Goal: Transaction & Acquisition: Register for event/course

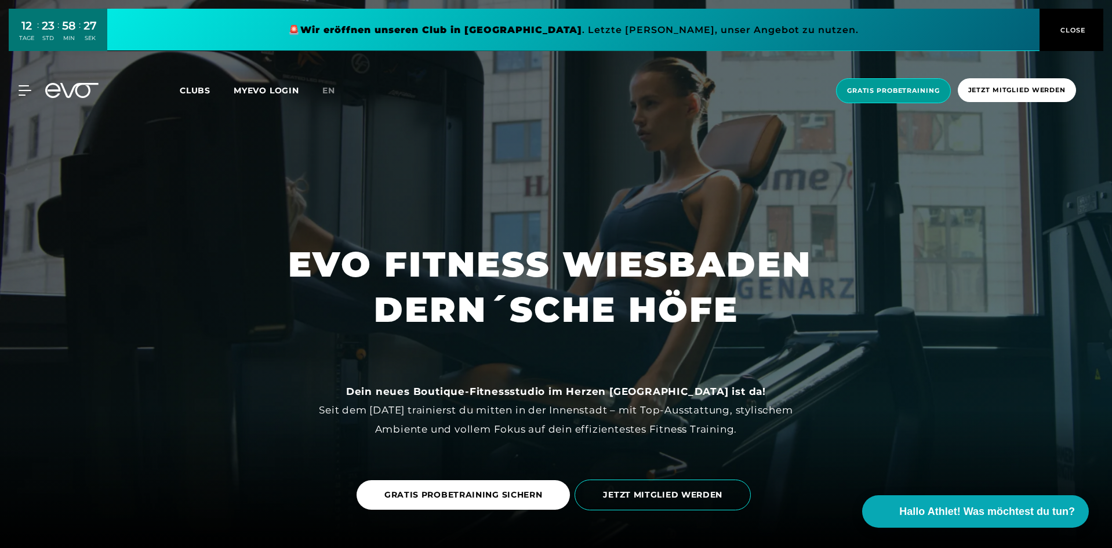
click at [874, 99] on span "Gratis Probetraining" at bounding box center [893, 90] width 115 height 25
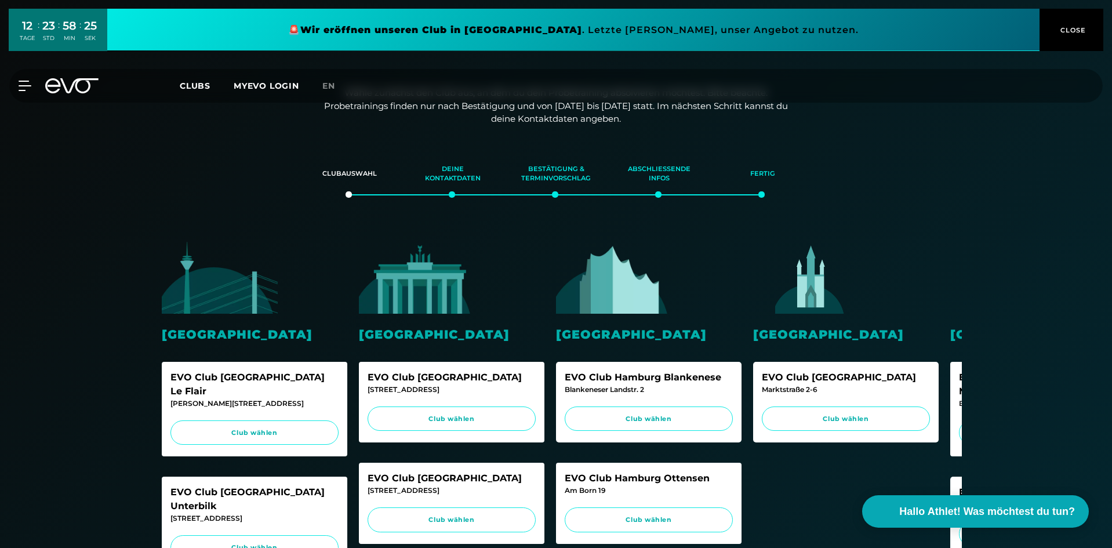
scroll to position [116, 0]
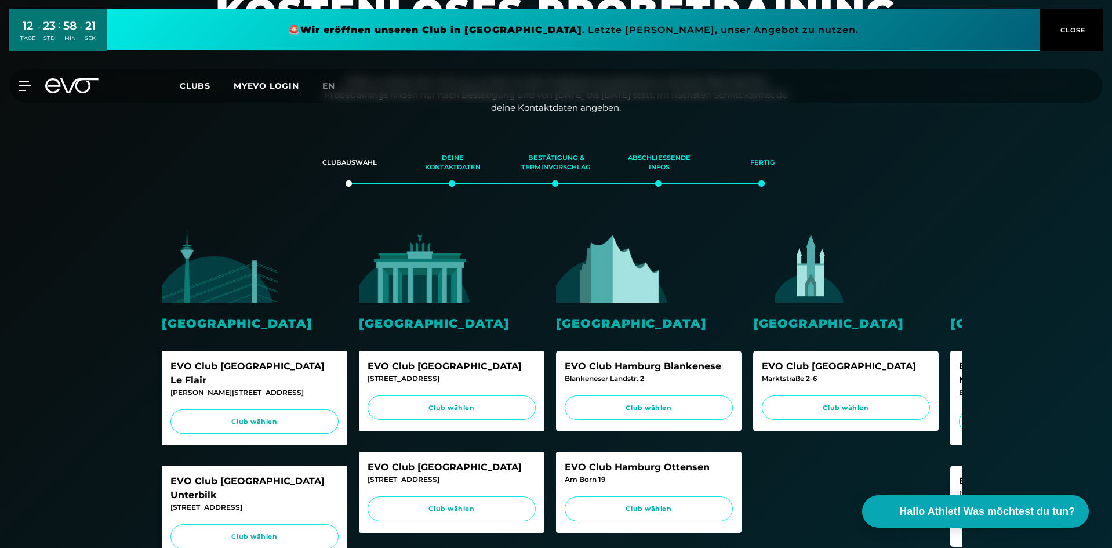
click at [838, 368] on div "EVO Club [GEOGRAPHIC_DATA]" at bounding box center [846, 366] width 168 height 14
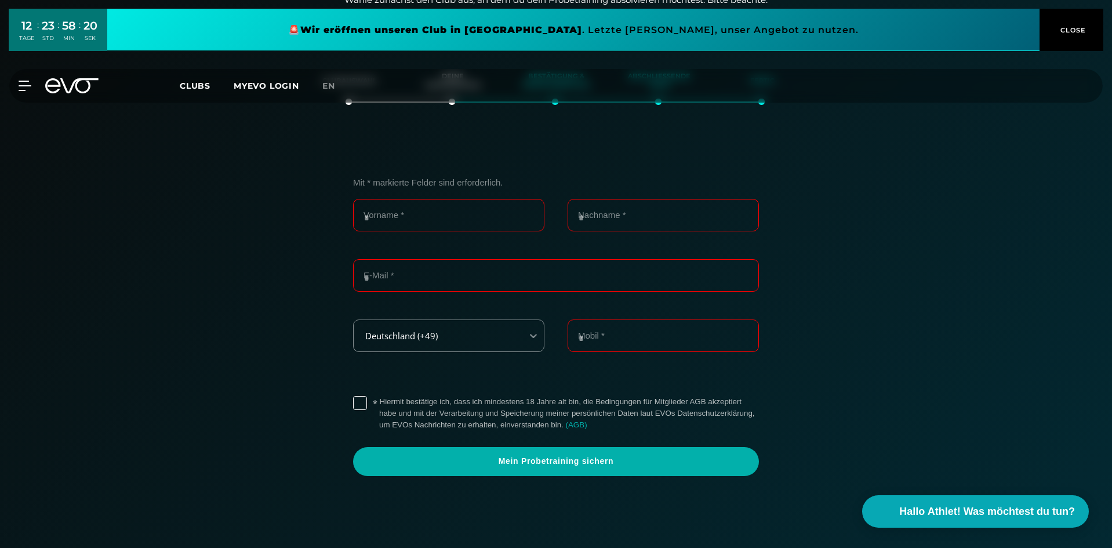
scroll to position [199, 0]
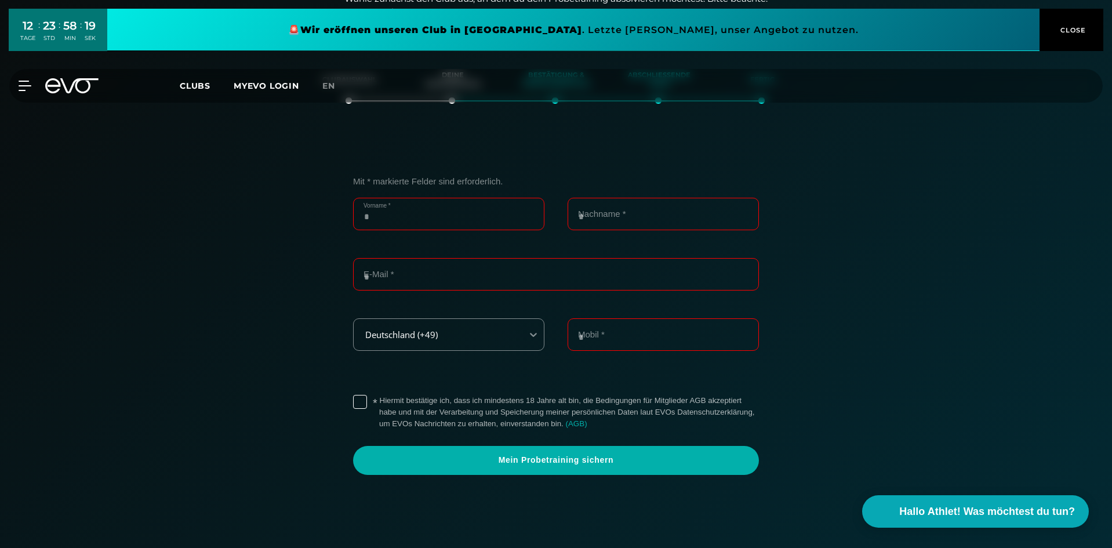
click at [458, 219] on input "Vorname *" at bounding box center [448, 214] width 191 height 32
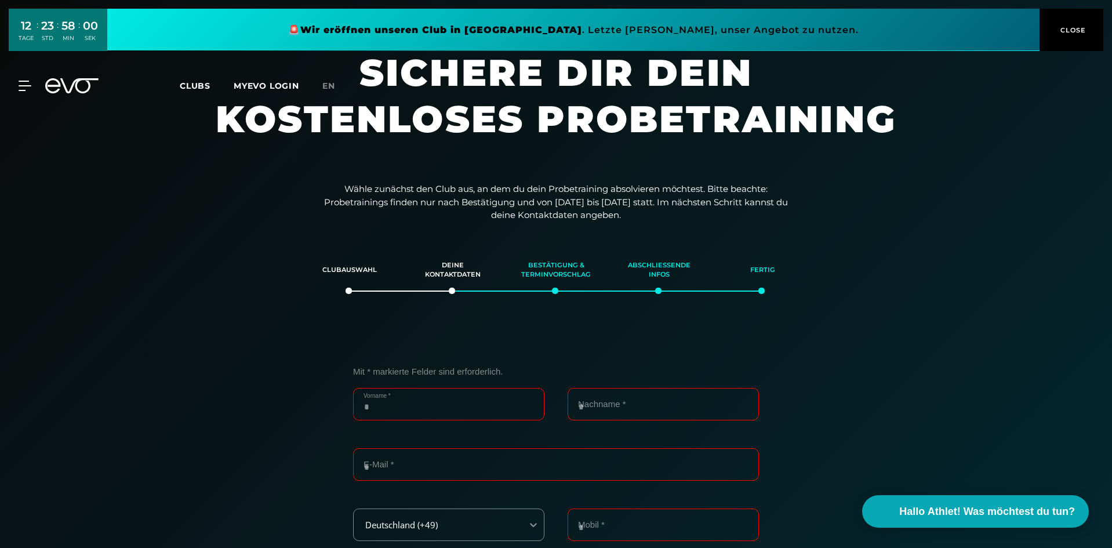
scroll to position [0, 0]
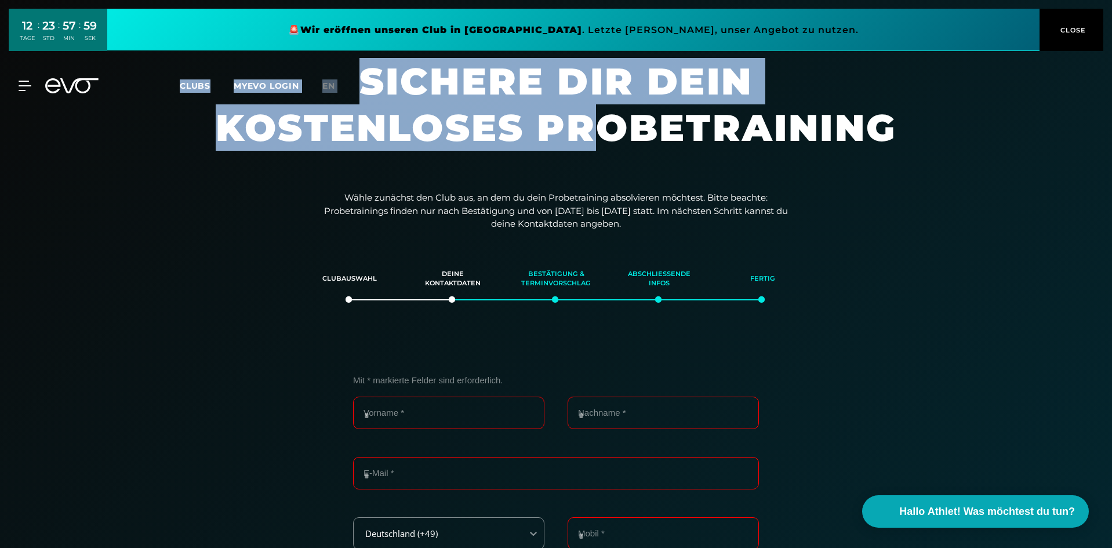
drag, startPoint x: 173, startPoint y: 109, endPoint x: 636, endPoint y: 141, distance: 463.8
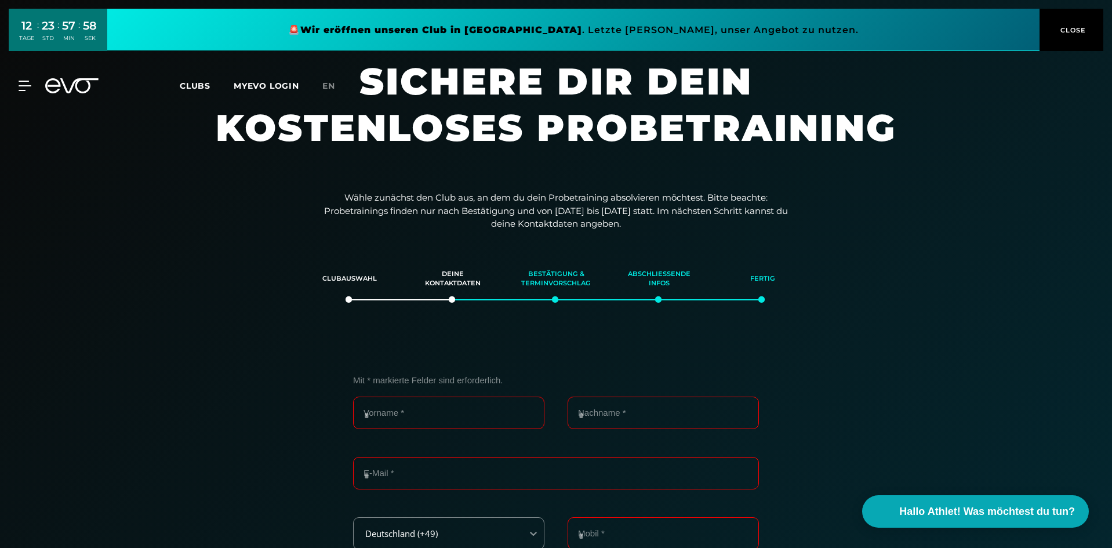
click at [659, 151] on h1 "Sichere dir dein kostenloses Probetraining" at bounding box center [556, 116] width 696 height 116
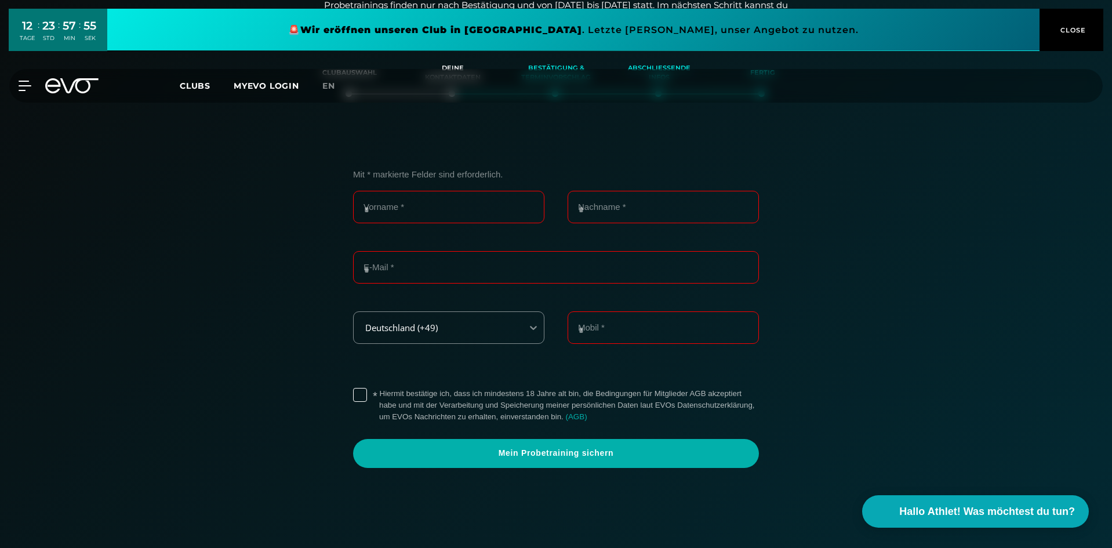
scroll to position [232, 0]
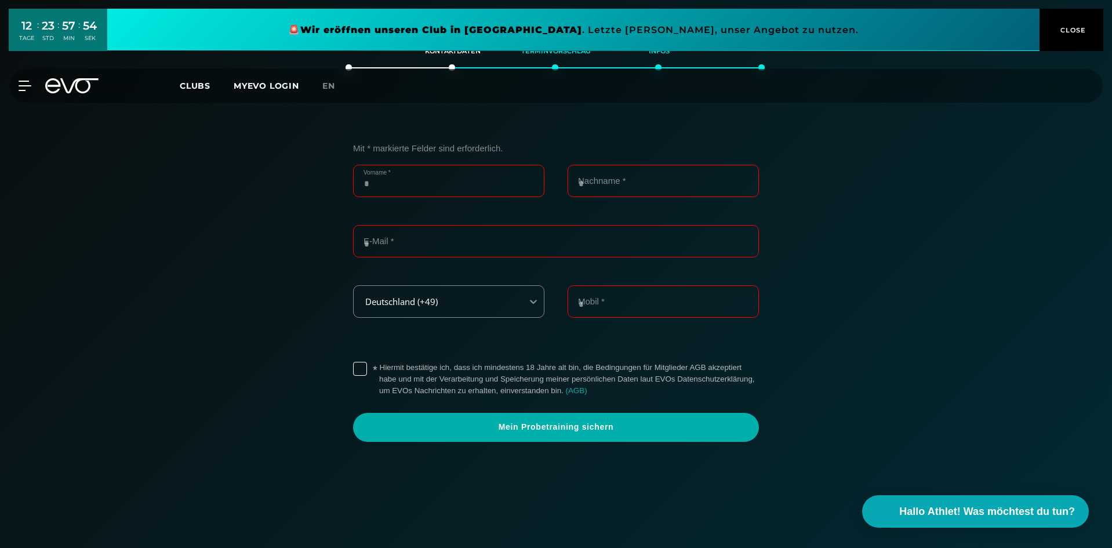
click at [432, 188] on input "Vorname *" at bounding box center [448, 181] width 191 height 32
click at [535, 235] on input "E-Mail *" at bounding box center [556, 241] width 406 height 32
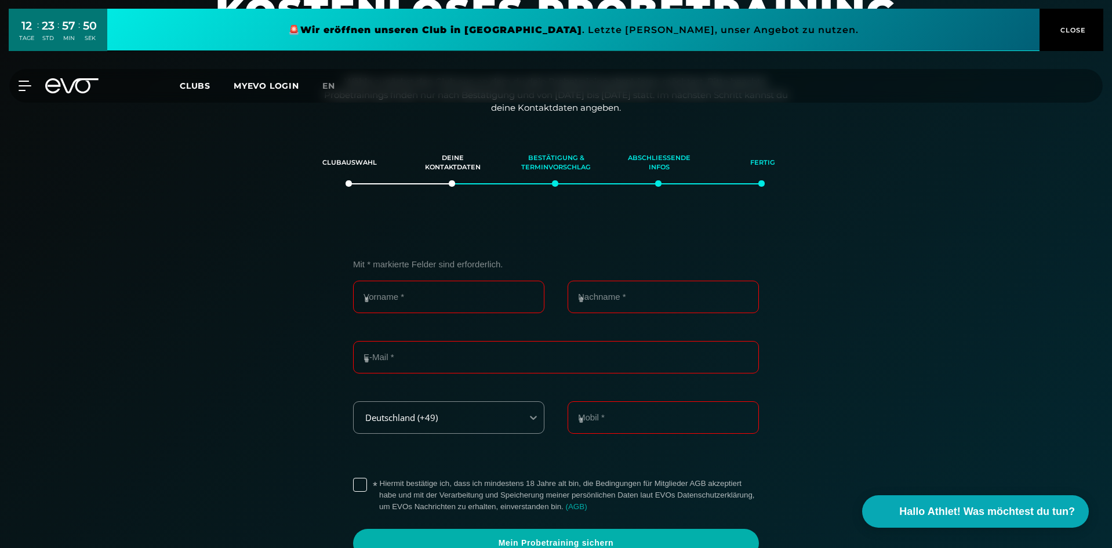
drag, startPoint x: 332, startPoint y: 181, endPoint x: 804, endPoint y: 175, distance: 472.0
click at [783, 176] on section "Clubauswahl Deine Kontaktdaten Bestätigung & Terminvorschlag Abschließende Info…" at bounding box center [556, 415] width 812 height 548
click at [804, 175] on section "Clubauswahl Deine Kontaktdaten Bestätigung & Terminvorschlag Abschließende Info…" at bounding box center [556, 415] width 812 height 548
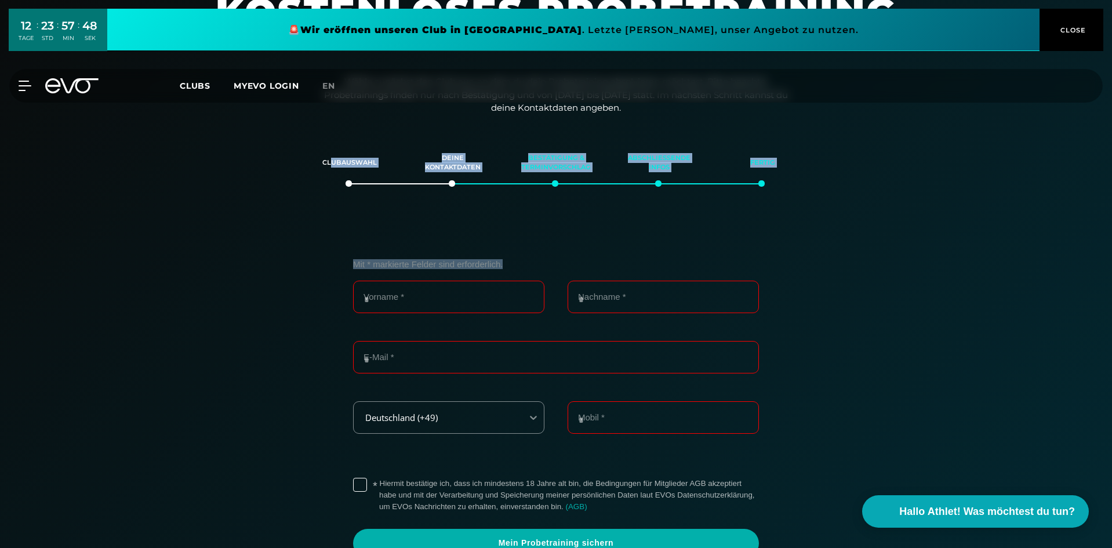
drag, startPoint x: 812, startPoint y: 178, endPoint x: 263, endPoint y: 161, distance: 549.3
click at [304, 161] on section "Clubauswahl Deine Kontaktdaten Bestätigung & Terminvorschlag Abschließende Info…" at bounding box center [556, 415] width 812 height 548
click at [263, 161] on div "Clubauswahl Deine Kontaktdaten Bestätigung & Terminvorschlag Abschließende Info…" at bounding box center [556, 156] width 812 height 31
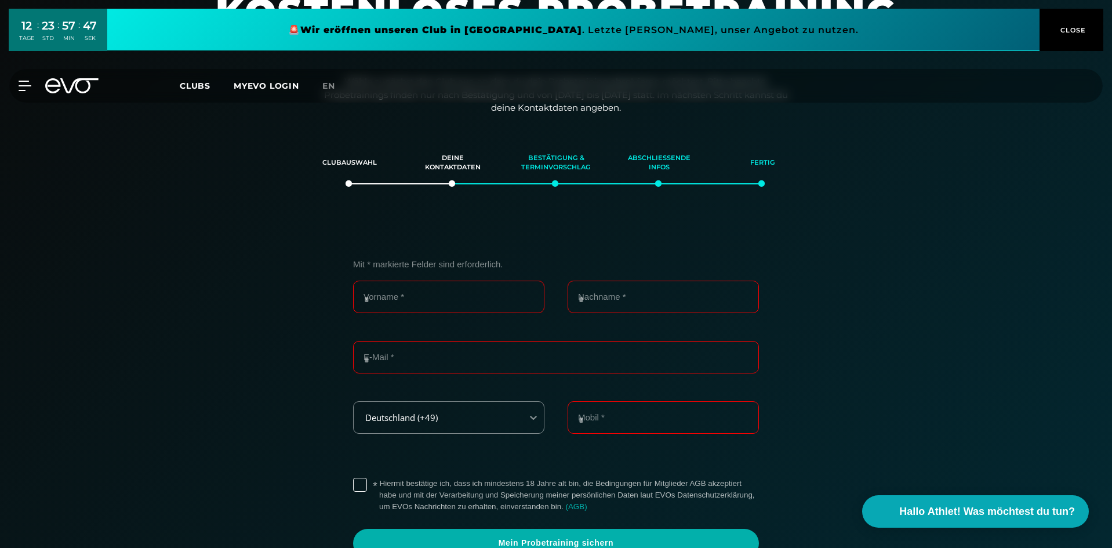
drag, startPoint x: 455, startPoint y: 106, endPoint x: 645, endPoint y: 103, distance: 190.2
click at [635, 106] on div "MyEVO Login Über EVO Mitgliedschaften Probetraining TAGESPASS EVO Studios [GEOG…" at bounding box center [556, 86] width 1112 height 52
click at [645, 103] on div "MyEVO Login Über EVO Mitgliedschaften Probetraining TAGESPASS EVO Studios [GEOG…" at bounding box center [556, 86] width 1112 height 52
click at [426, 296] on input "Vorname *" at bounding box center [448, 297] width 191 height 32
click at [643, 307] on input "Nachname *" at bounding box center [663, 297] width 191 height 32
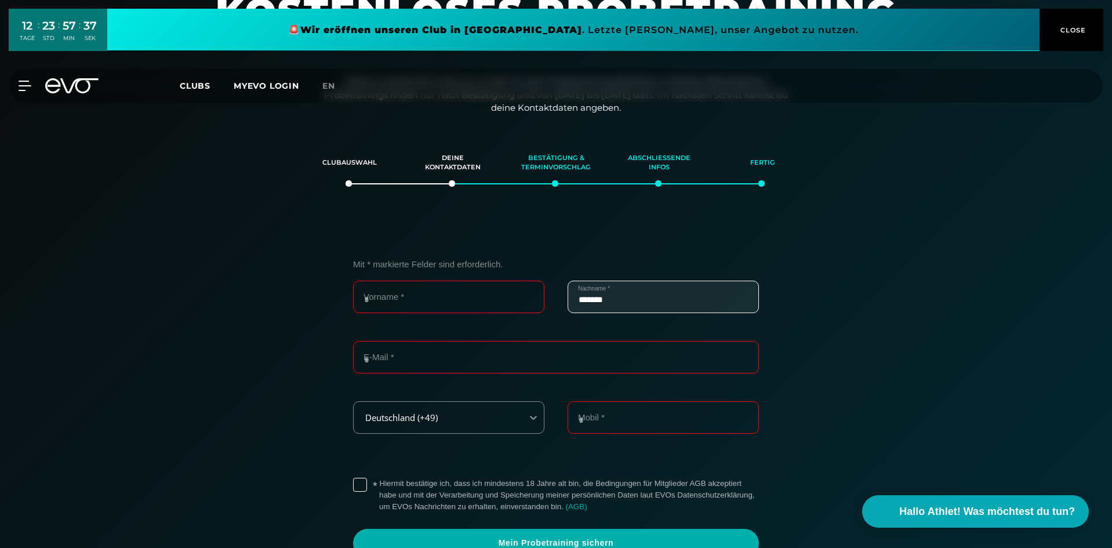
type input "*******"
click at [435, 303] on input "Vorname *" at bounding box center [448, 297] width 191 height 32
click at [416, 352] on input "E-Mail *" at bounding box center [556, 357] width 406 height 32
drag, startPoint x: 412, startPoint y: 305, endPoint x: 339, endPoint y: 298, distance: 74.0
click at [343, 300] on div "Mit * markierte [PERSON_NAME] sind erforderlich. ***** Vorname * ******* Nachna…" at bounding box center [556, 408] width 434 height 299
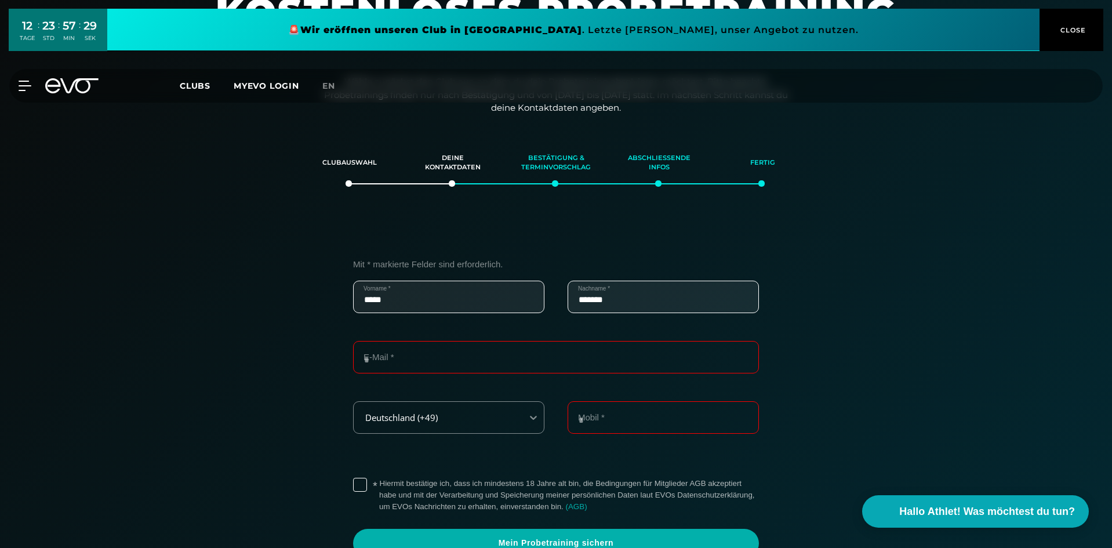
type input "*****"
click at [444, 355] on input "E-Mail *" at bounding box center [556, 357] width 406 height 32
type input "**********"
click at [604, 416] on input "Mobil *" at bounding box center [663, 417] width 191 height 32
type input "*"
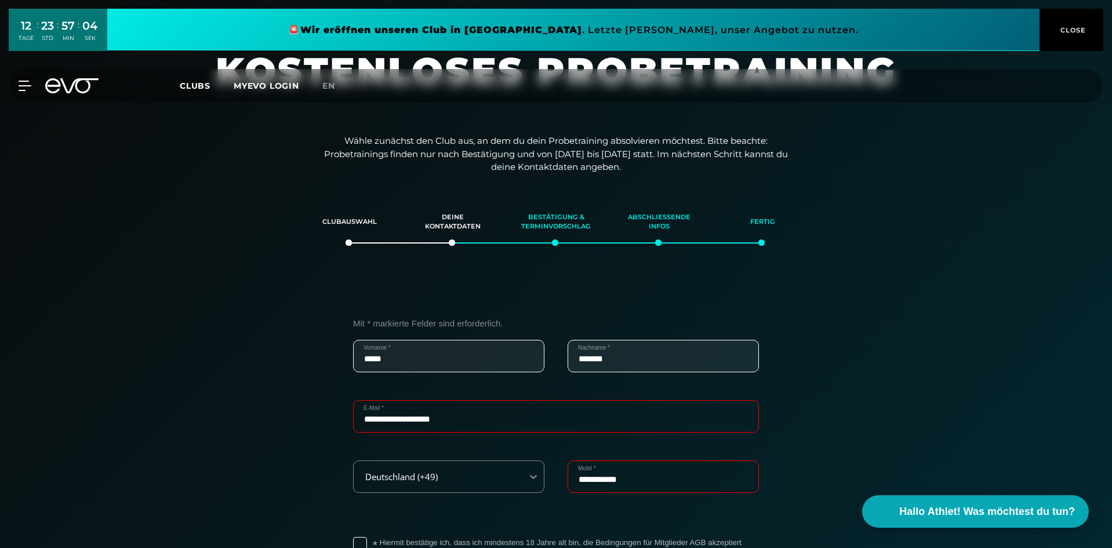
scroll to position [174, 0]
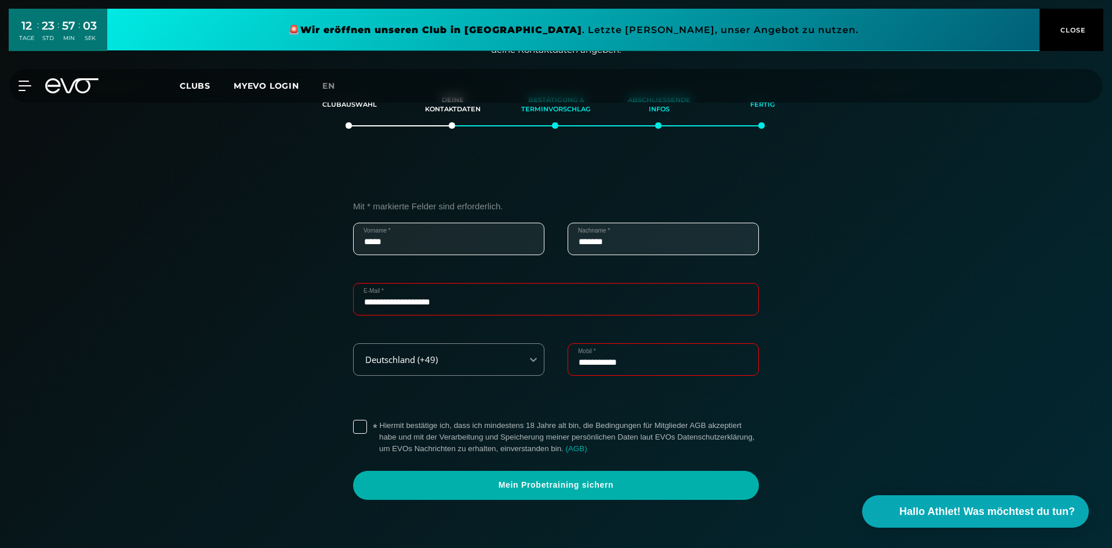
type input "**********"
click at [379, 421] on label "* Hiermit bestätige ich, dass ich mindestens 18 Jahre alt bin, die Bedingungen …" at bounding box center [569, 437] width 380 height 35
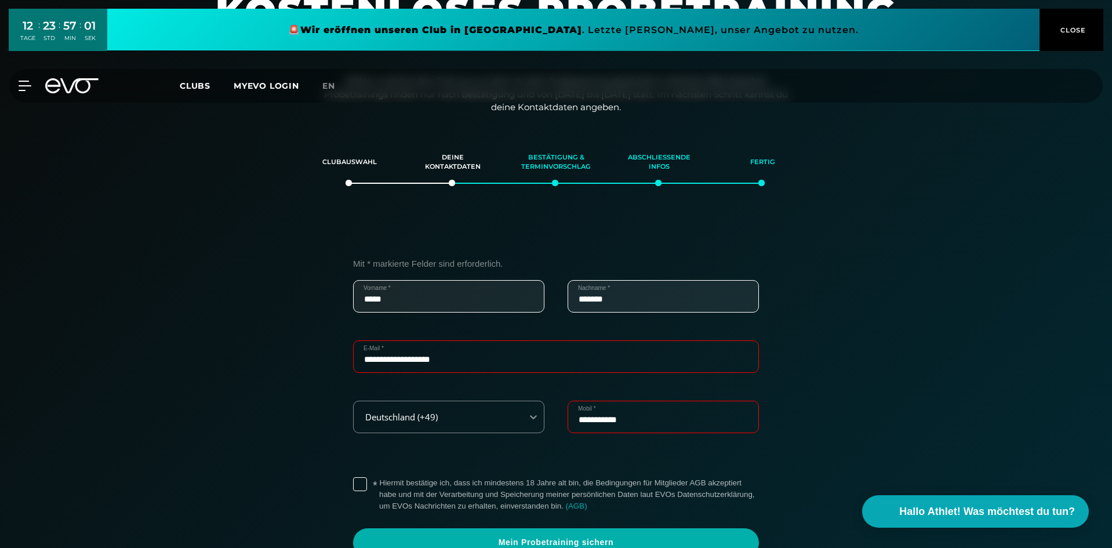
scroll to position [116, 0]
drag, startPoint x: 392, startPoint y: 300, endPoint x: 314, endPoint y: 300, distance: 78.3
click at [320, 300] on div "**********" at bounding box center [556, 414] width 800 height 368
click at [248, 292] on div "**********" at bounding box center [556, 414] width 800 height 368
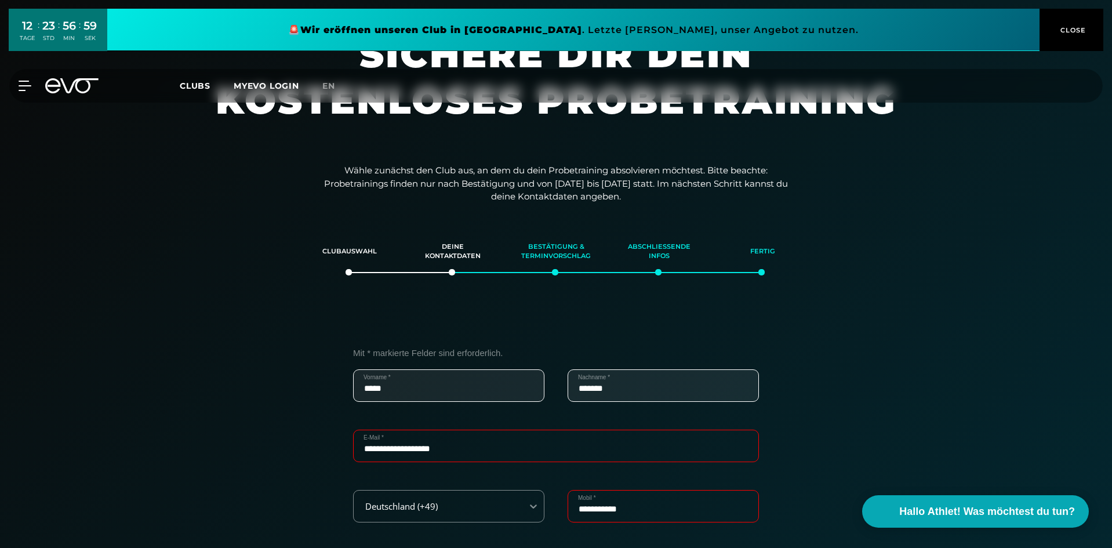
scroll to position [0, 0]
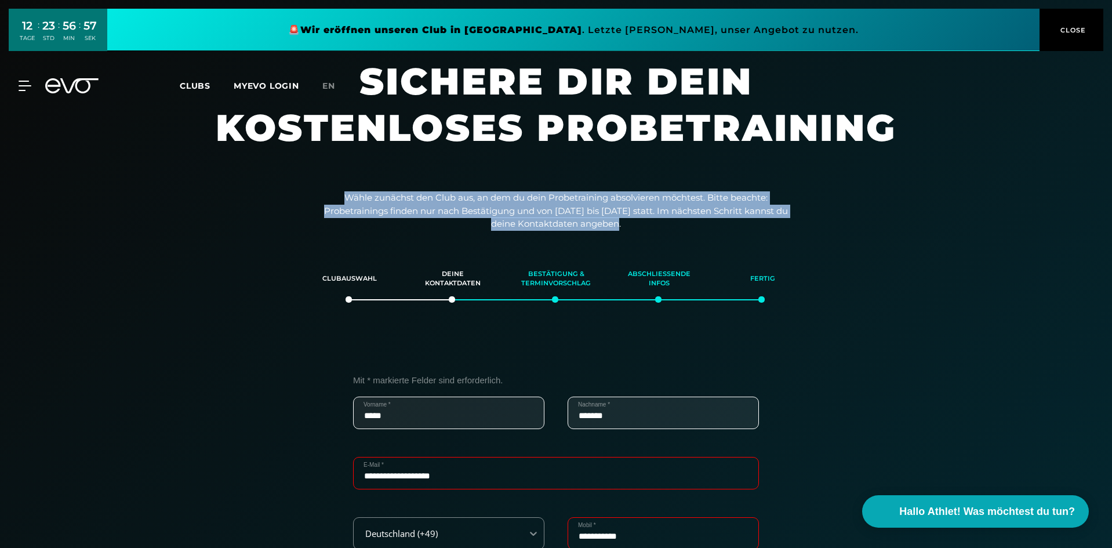
drag, startPoint x: 617, startPoint y: 227, endPoint x: 311, endPoint y: 196, distance: 308.3
click at [314, 197] on div "**********" at bounding box center [556, 498] width 1112 height 614
click at [286, 195] on div "**********" at bounding box center [556, 498] width 1112 height 614
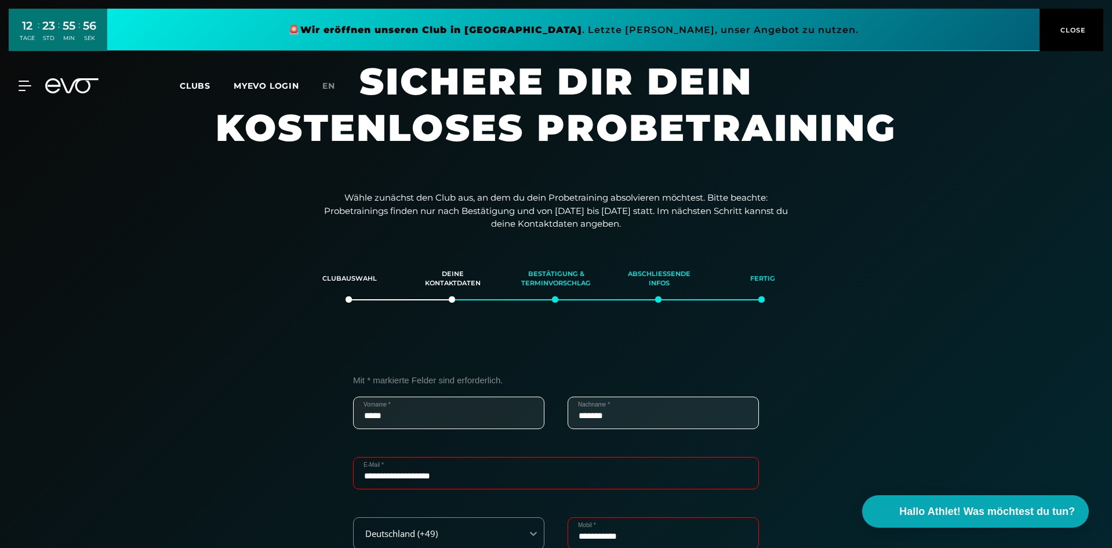
click at [1079, 23] on button "CLOSE" at bounding box center [1072, 30] width 64 height 42
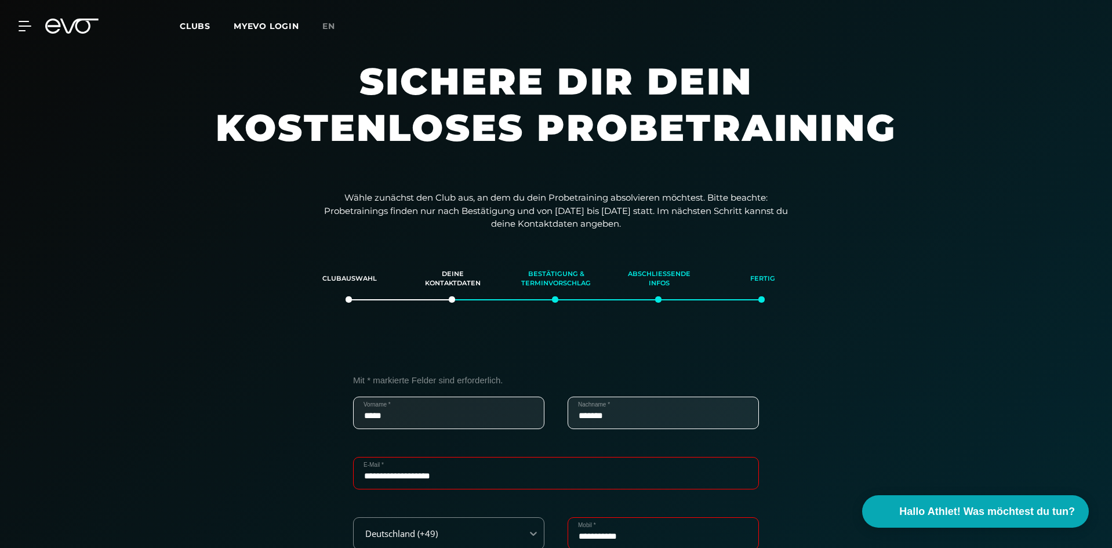
click at [185, 27] on span "Clubs" at bounding box center [195, 26] width 31 height 10
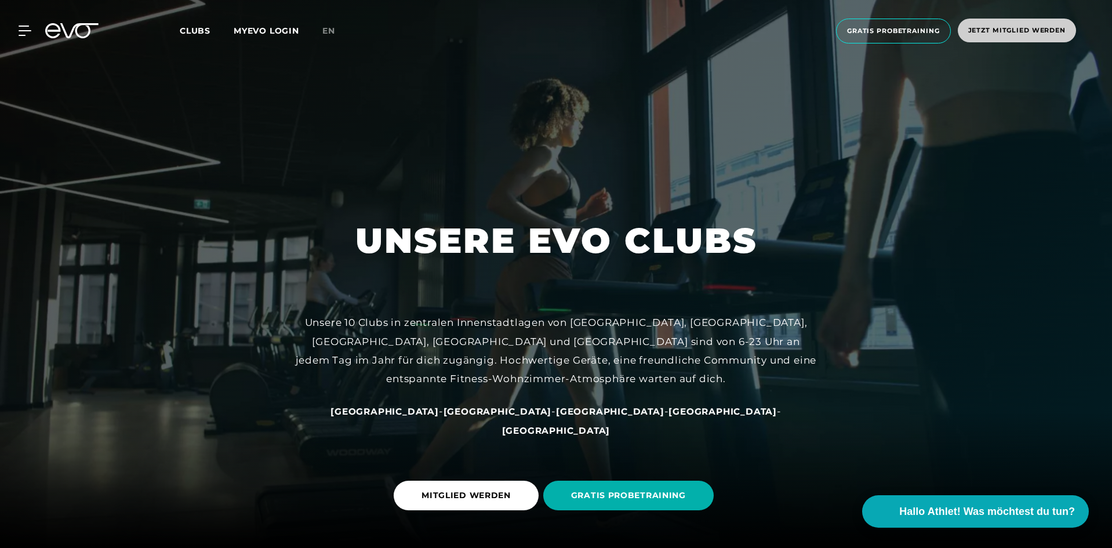
click at [1027, 28] on span "Jetzt Mitglied werden" at bounding box center [1016, 31] width 97 height 10
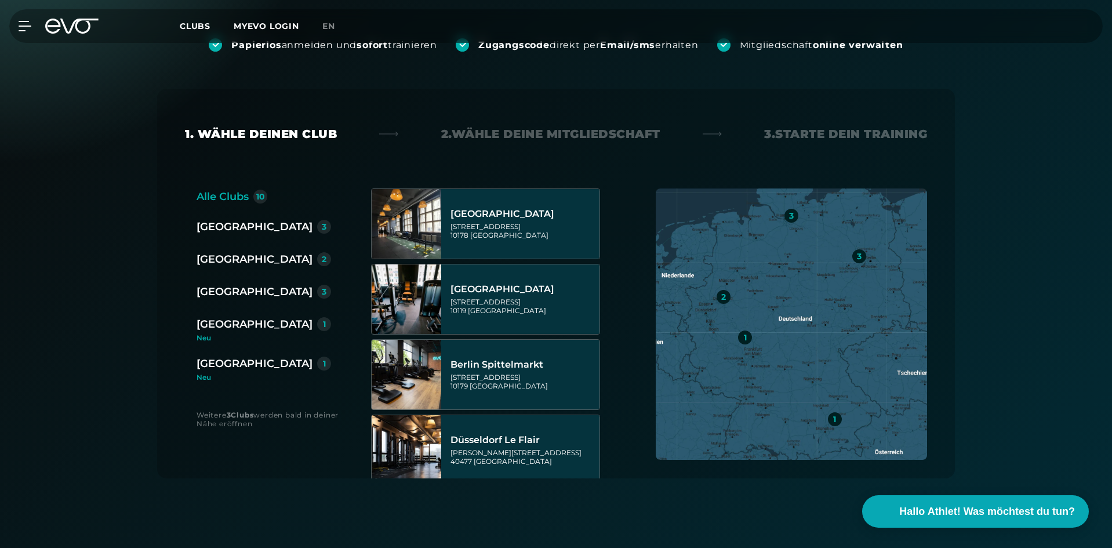
scroll to position [174, 0]
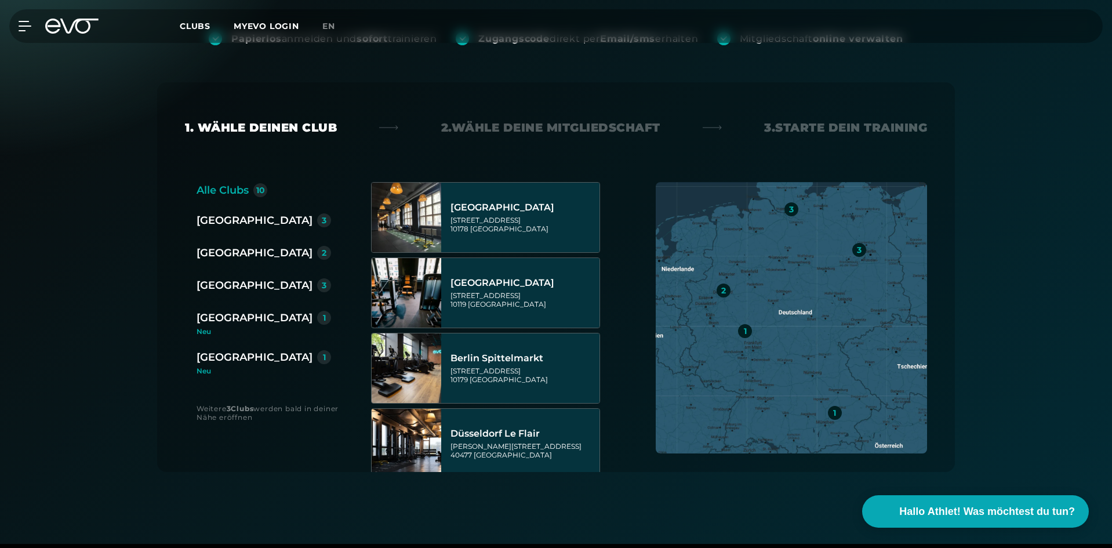
click at [250, 357] on div "[GEOGRAPHIC_DATA]" at bounding box center [255, 357] width 116 height 16
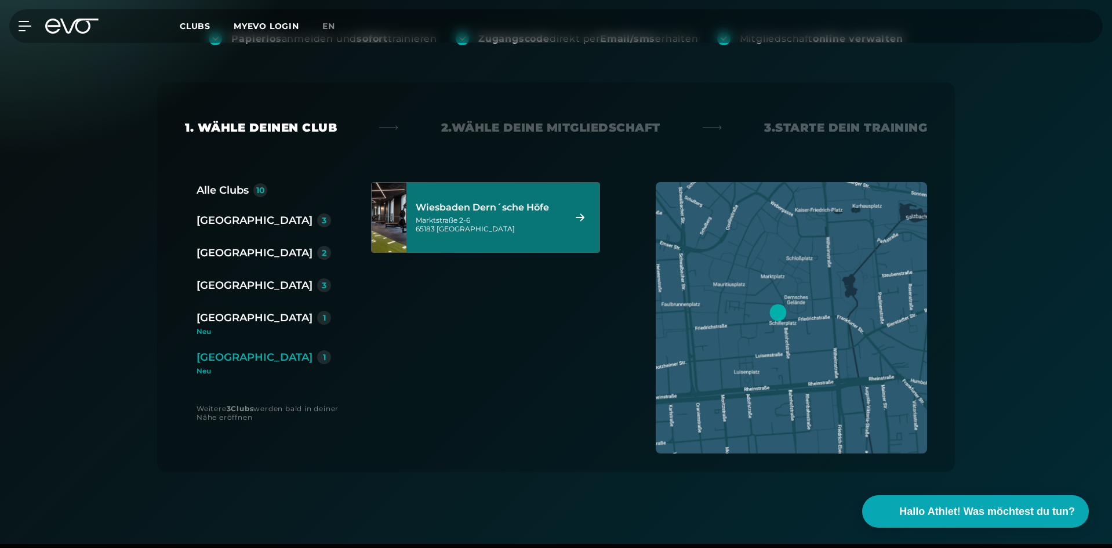
click at [472, 219] on div "[STREET_ADDRESS]" at bounding box center [489, 224] width 146 height 17
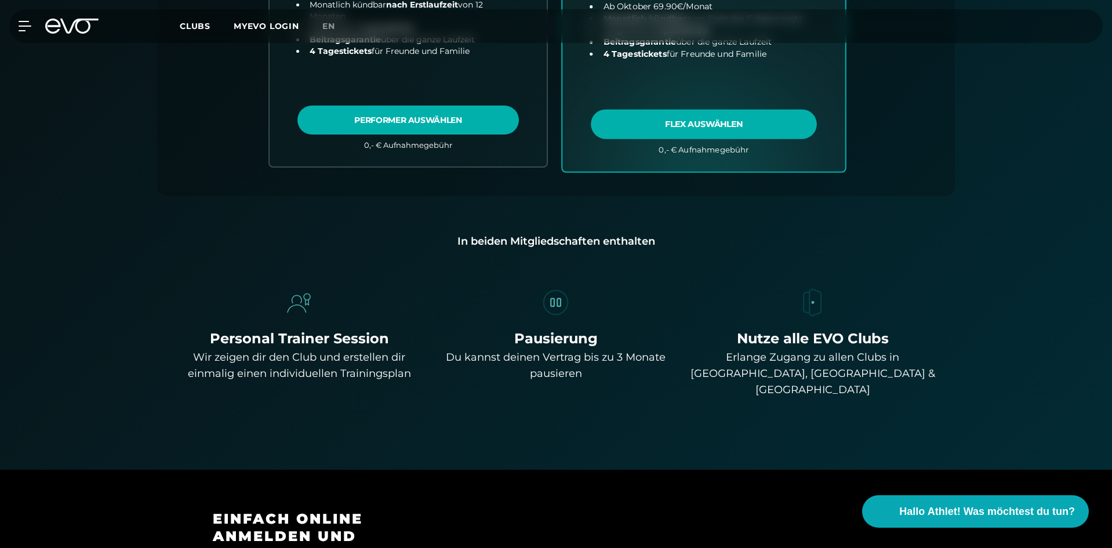
scroll to position [662, 0]
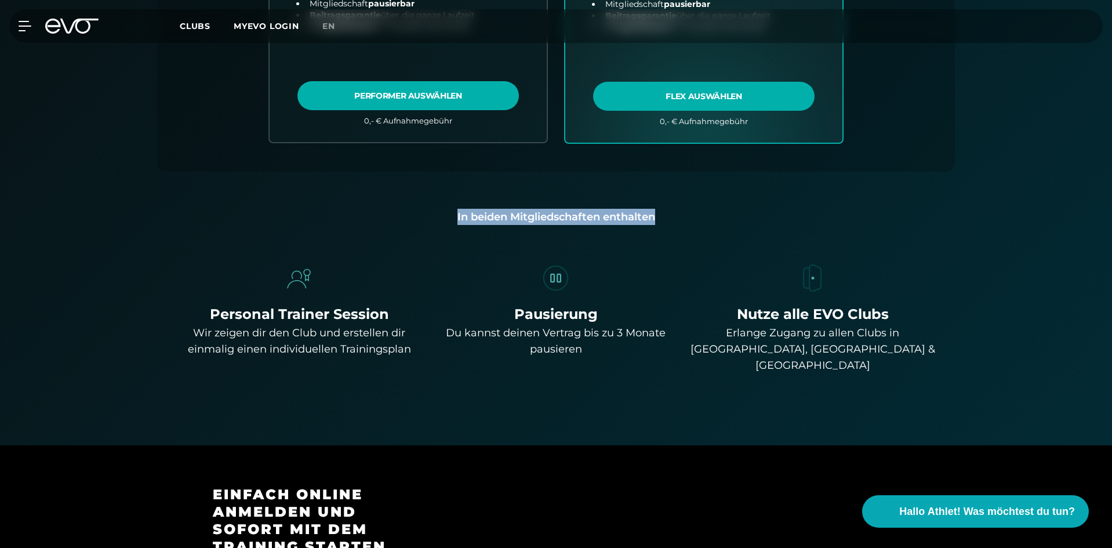
drag, startPoint x: 437, startPoint y: 210, endPoint x: 670, endPoint y: 219, distance: 233.2
click at [670, 219] on div "In beiden Mitgliedschaften enthalten" at bounding box center [556, 217] width 761 height 16
click at [677, 219] on div "In beiden Mitgliedschaften enthalten" at bounding box center [556, 217] width 761 height 16
drag, startPoint x: 670, startPoint y: 217, endPoint x: 445, endPoint y: 208, distance: 225.2
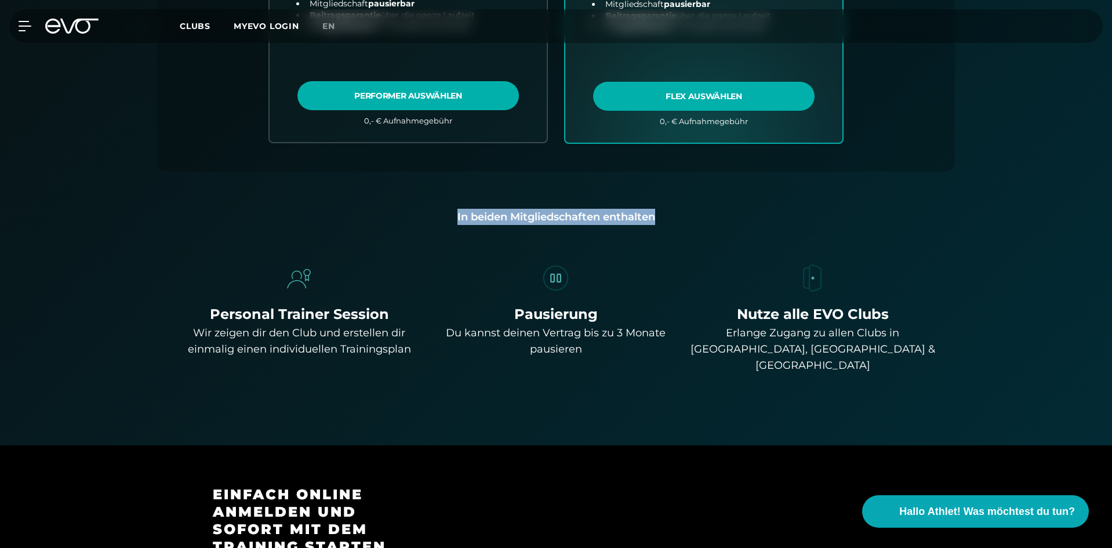
click at [460, 212] on div "In beiden Mitgliedschaften enthalten" at bounding box center [556, 217] width 761 height 16
drag, startPoint x: 455, startPoint y: 212, endPoint x: 663, endPoint y: 216, distance: 207.6
click at [663, 216] on div "In beiden Mitgliedschaften enthalten" at bounding box center [556, 217] width 761 height 16
click at [667, 216] on div "In beiden Mitgliedschaften enthalten" at bounding box center [556, 217] width 761 height 16
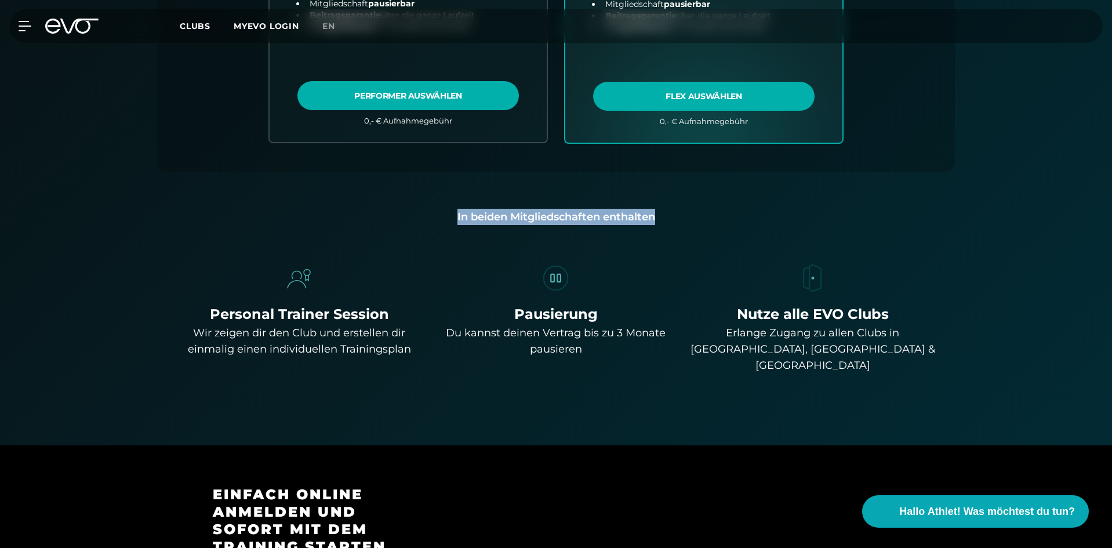
drag, startPoint x: 666, startPoint y: 216, endPoint x: 448, endPoint y: 206, distance: 218.2
drag, startPoint x: 445, startPoint y: 206, endPoint x: 449, endPoint y: 210, distance: 6.2
click at [457, 214] on div "In beiden Mitgliedschaften enthalten" at bounding box center [556, 217] width 761 height 16
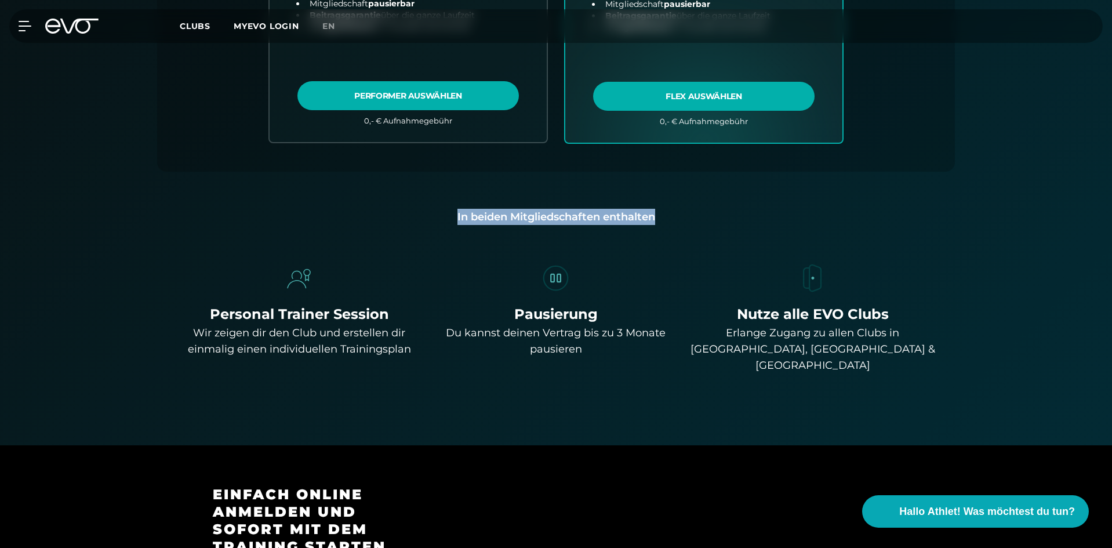
drag, startPoint x: 451, startPoint y: 213, endPoint x: 703, endPoint y: 221, distance: 252.3
click at [703, 221] on div "In beiden Mitgliedschaften enthalten" at bounding box center [556, 217] width 761 height 16
click at [708, 221] on div "In beiden Mitgliedschaften enthalten" at bounding box center [556, 217] width 761 height 16
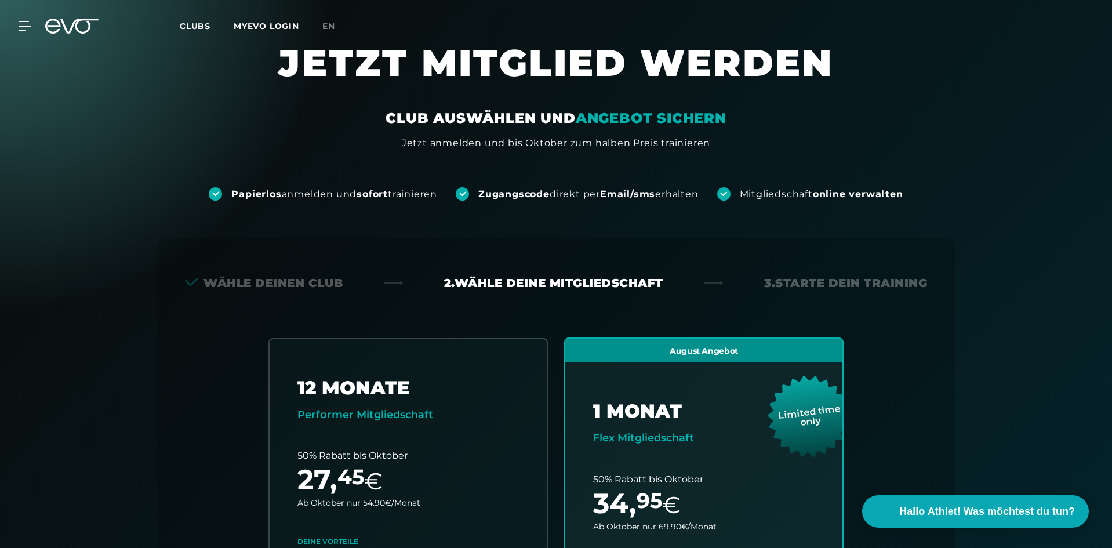
scroll to position [0, 0]
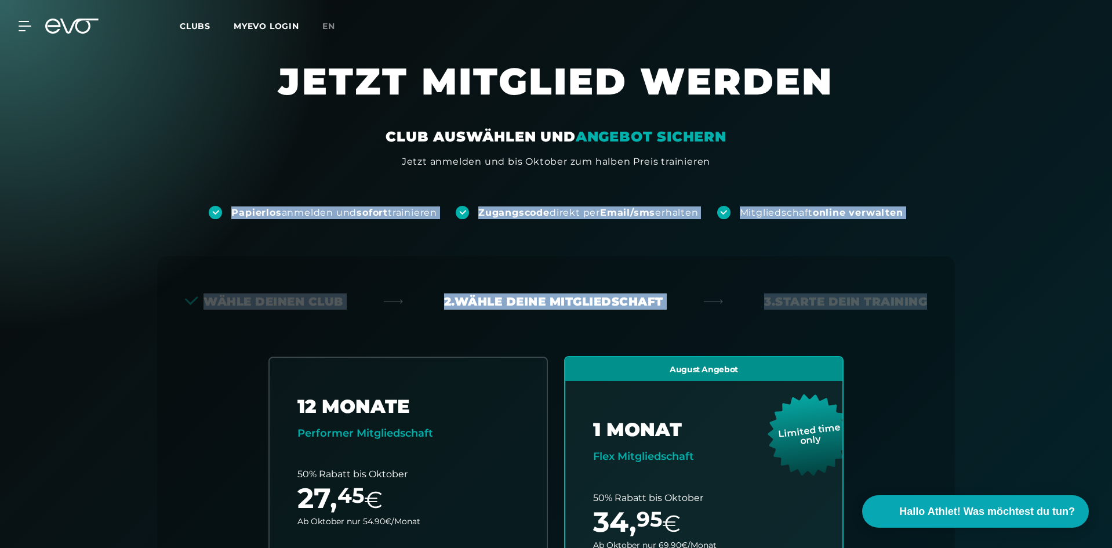
drag, startPoint x: 161, startPoint y: 210, endPoint x: 972, endPoint y: 213, distance: 811.1
click at [953, 216] on div "Papierlos anmelden und sofort trainieren Zugangscode direkt per Email/sms erhal…" at bounding box center [556, 194] width 1112 height 50
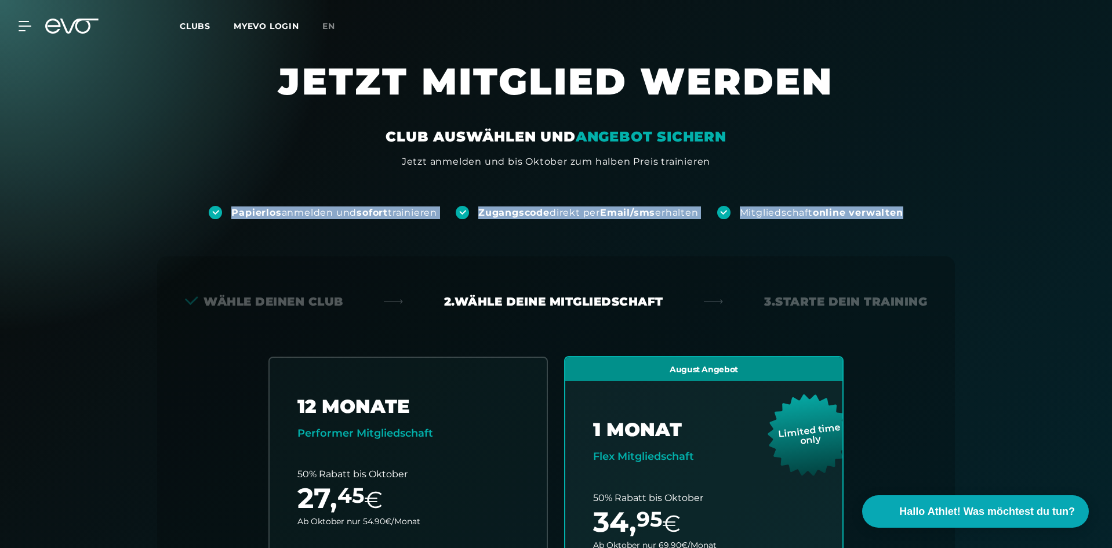
click at [973, 213] on div "Papierlos anmelden und sofort trainieren Zugangscode direkt per Email/sms erhal…" at bounding box center [556, 194] width 1112 height 50
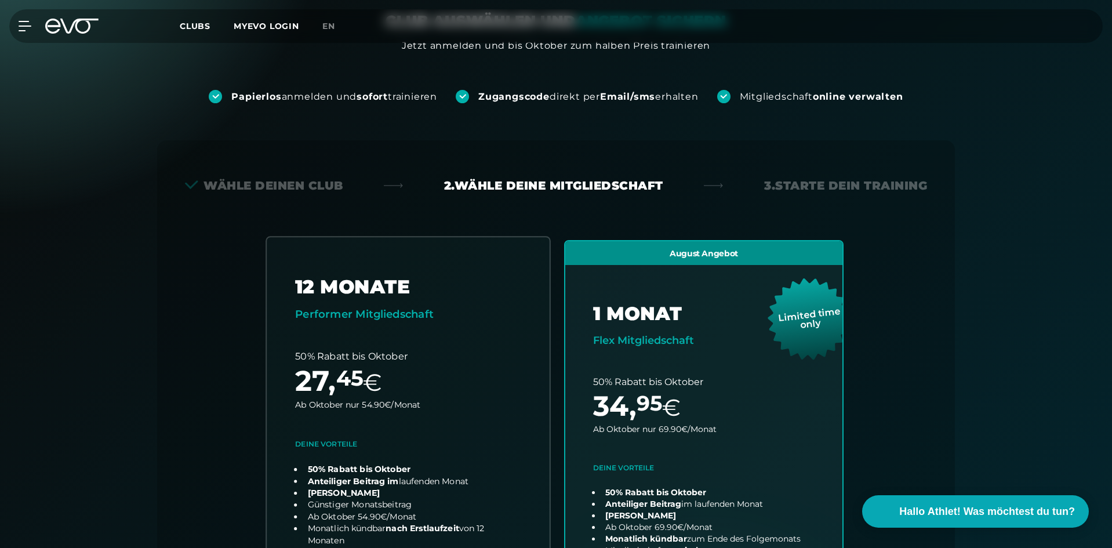
scroll to position [348, 0]
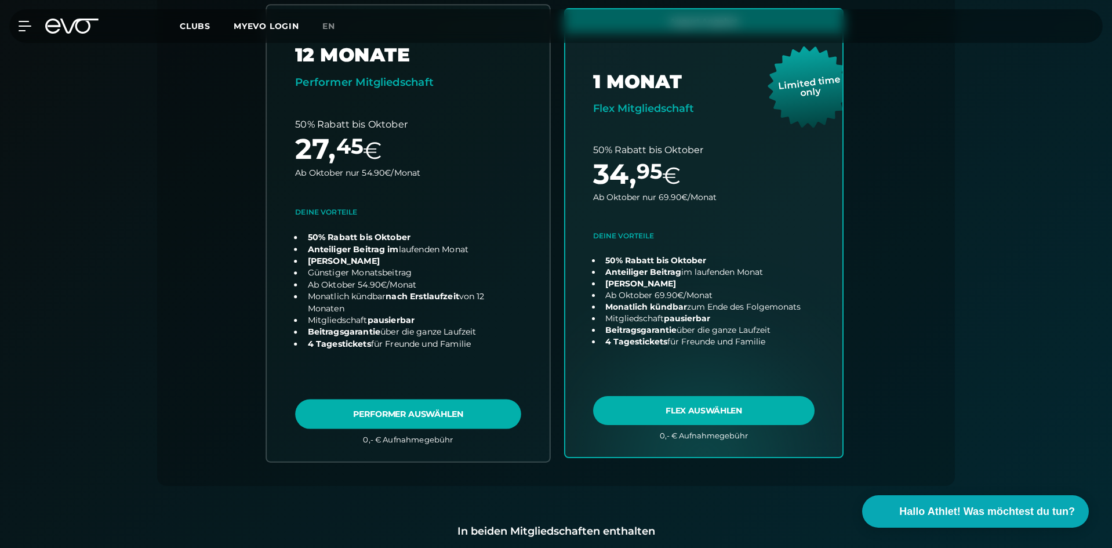
click at [400, 176] on link "choose plan" at bounding box center [408, 233] width 283 height 456
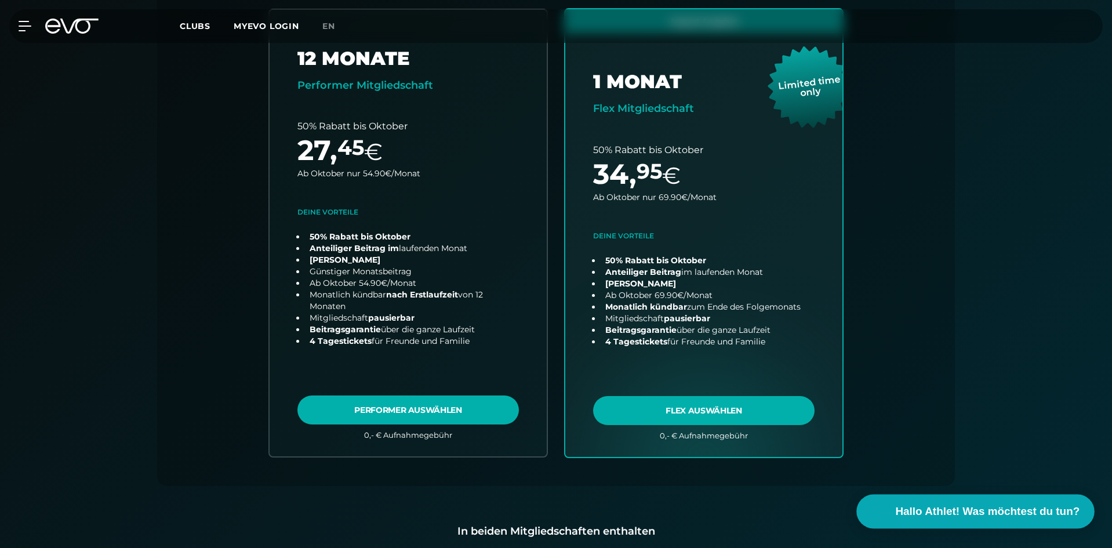
click at [918, 504] on button "Hallo Athlet! Was möchtest du tun?" at bounding box center [976, 512] width 238 height 34
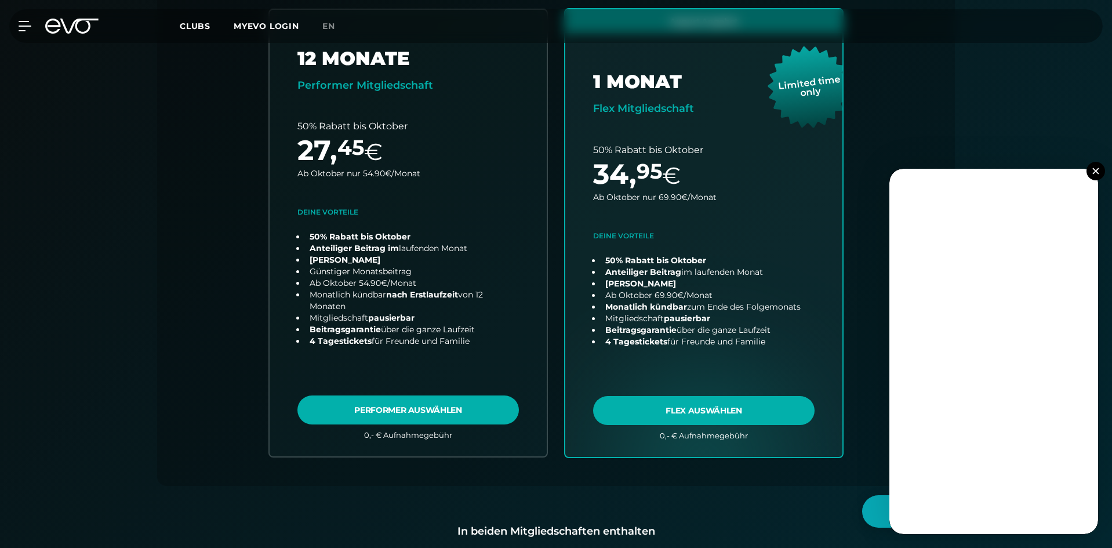
click at [1097, 170] on img at bounding box center [1095, 171] width 6 height 6
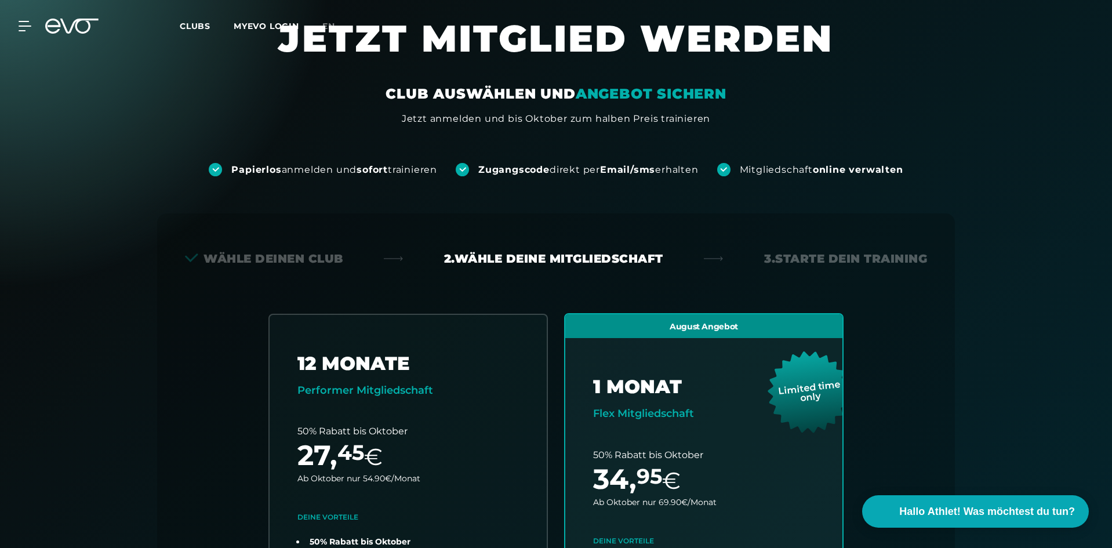
scroll to position [116, 0]
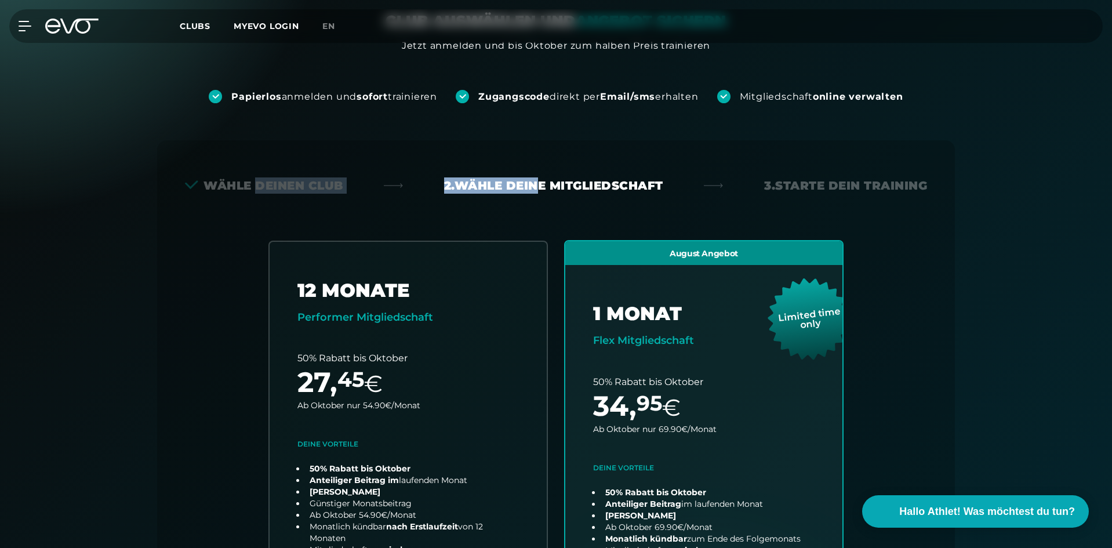
drag, startPoint x: 255, startPoint y: 186, endPoint x: 554, endPoint y: 186, distance: 299.2
click at [548, 186] on div "Wähle deinen Club 2. Wähle deine Mitgliedschaft 3. Starte dein Training" at bounding box center [556, 185] width 742 height 16
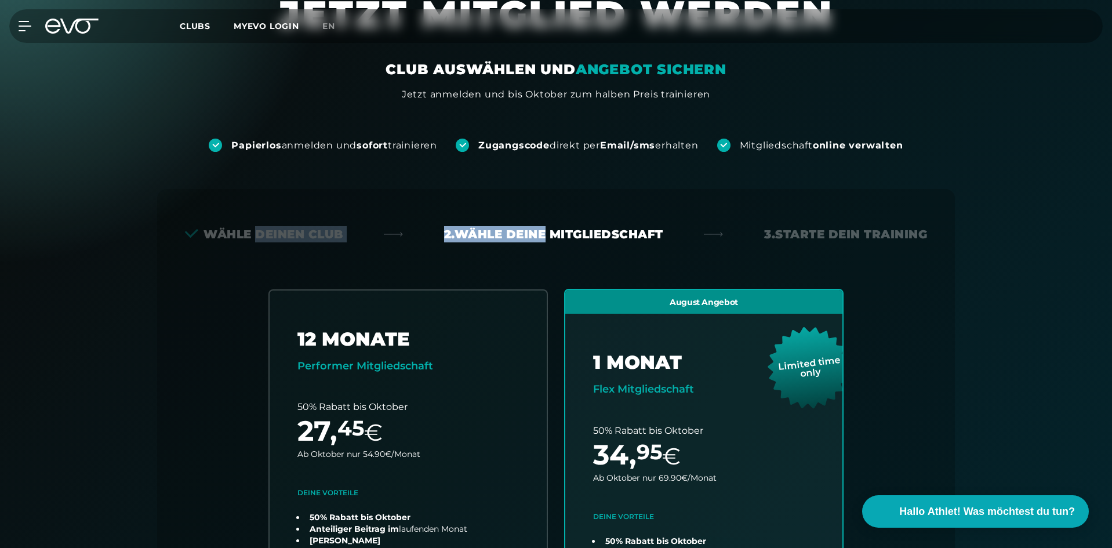
scroll to position [0, 0]
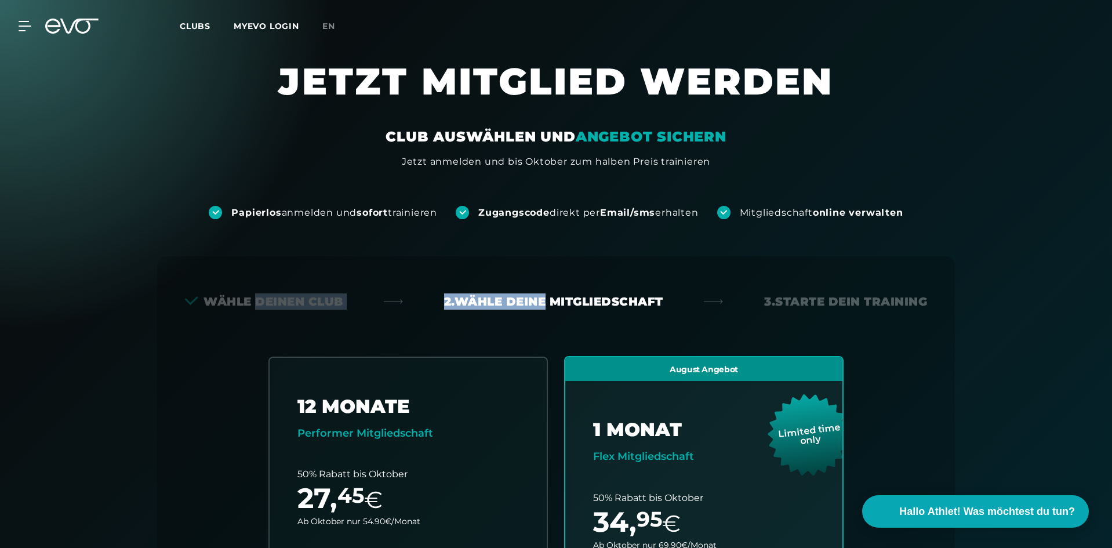
click at [250, 23] on link "MYEVO LOGIN" at bounding box center [267, 26] width 66 height 10
click at [204, 27] on span "Clubs" at bounding box center [195, 26] width 31 height 10
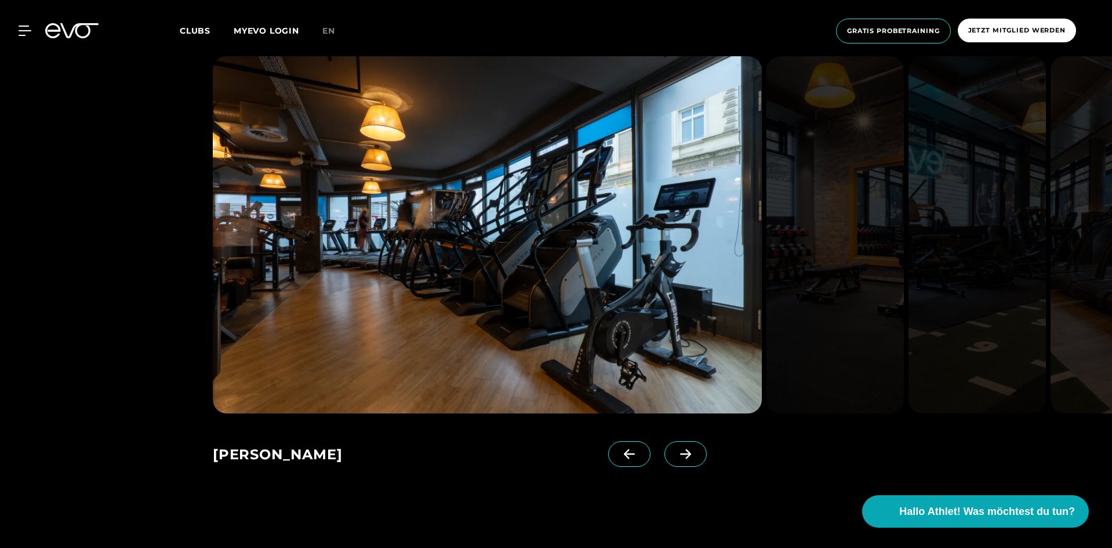
scroll to position [928, 0]
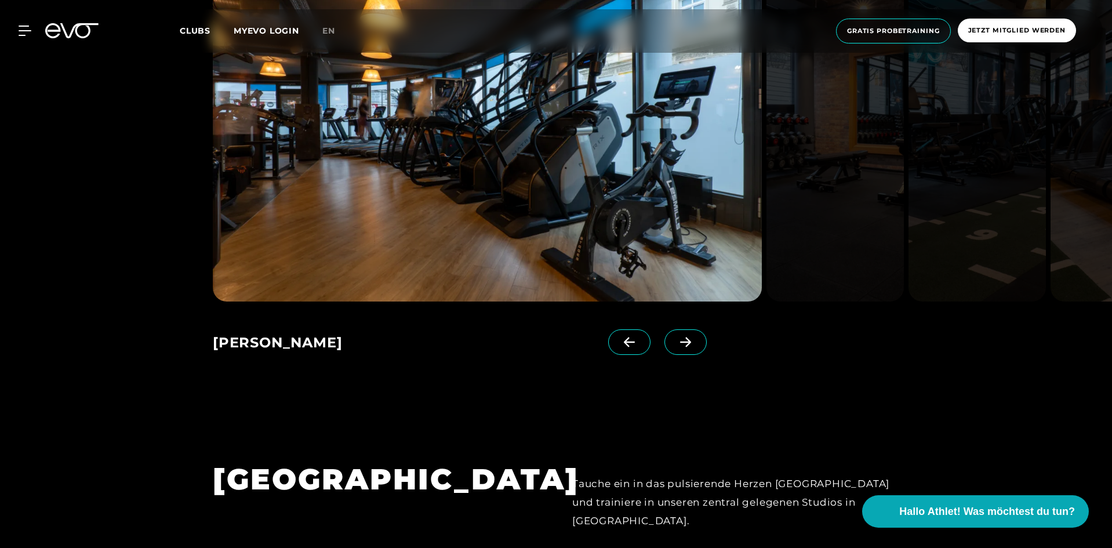
click at [675, 340] on icon at bounding box center [685, 342] width 20 height 10
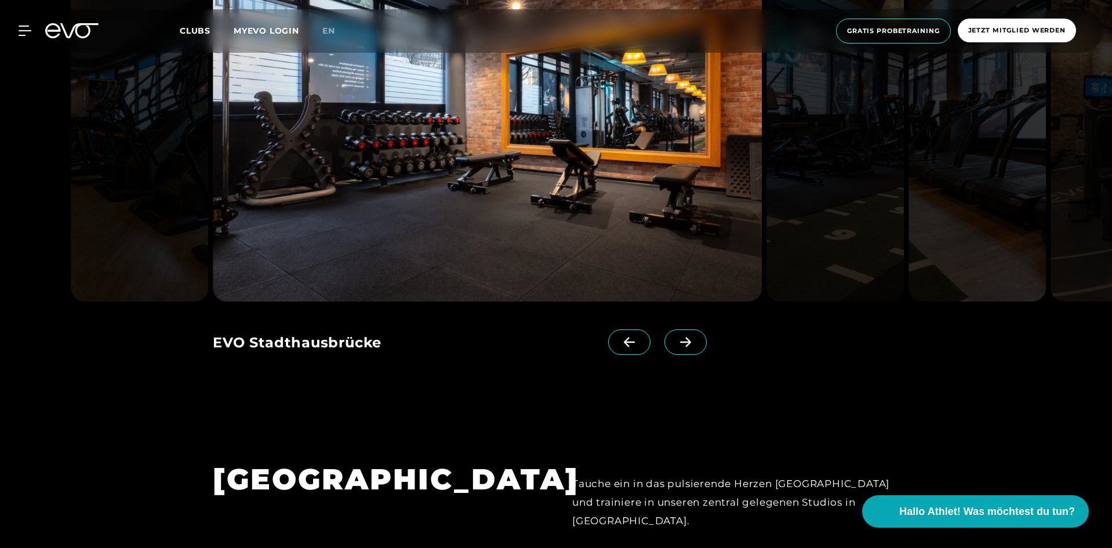
click at [675, 340] on icon at bounding box center [685, 342] width 20 height 10
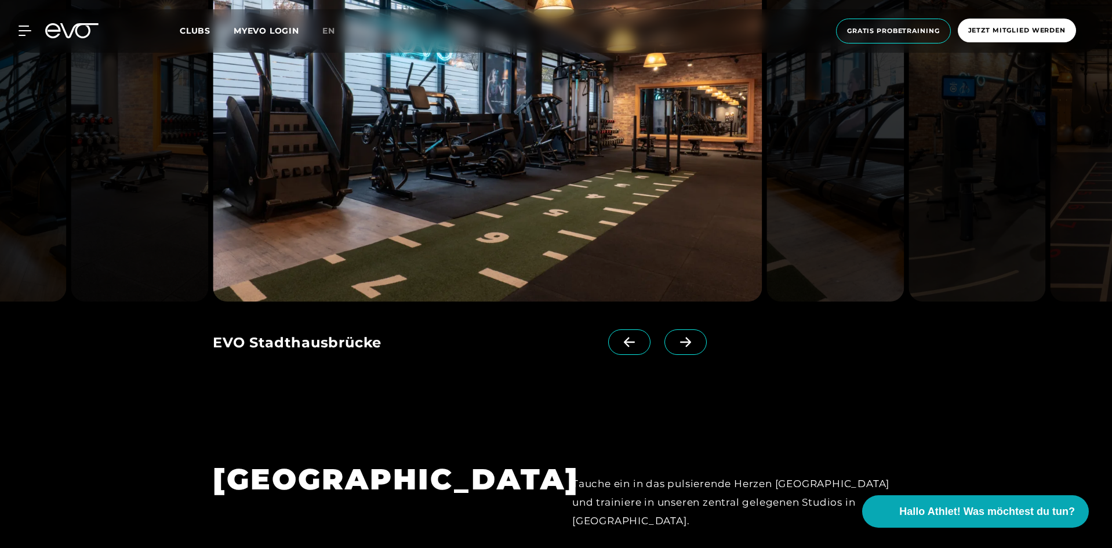
click at [675, 339] on icon at bounding box center [685, 342] width 20 height 10
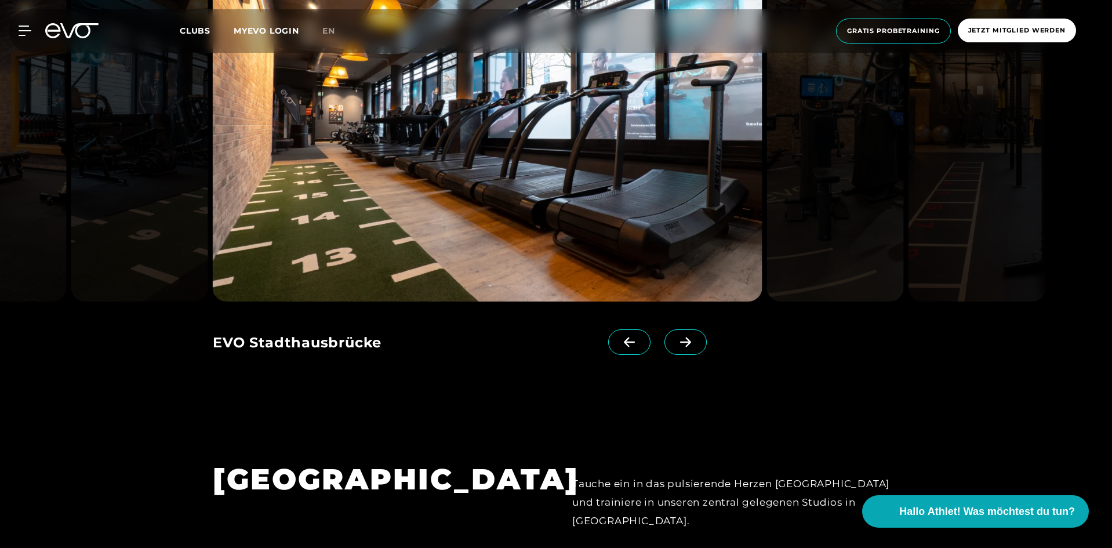
click at [675, 339] on icon at bounding box center [685, 342] width 20 height 10
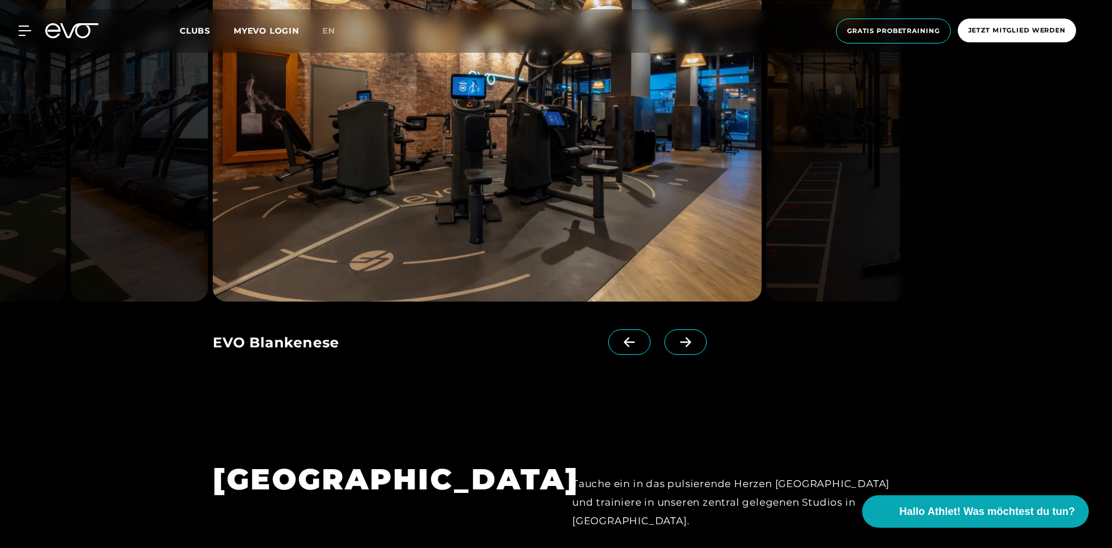
click at [675, 339] on icon at bounding box center [685, 342] width 20 height 10
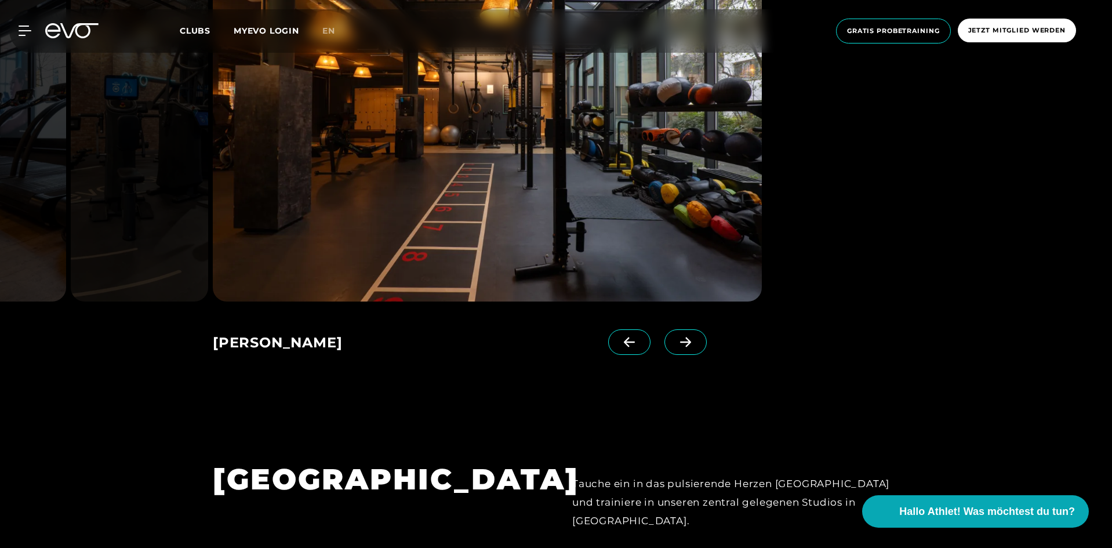
click at [675, 339] on icon at bounding box center [685, 342] width 20 height 10
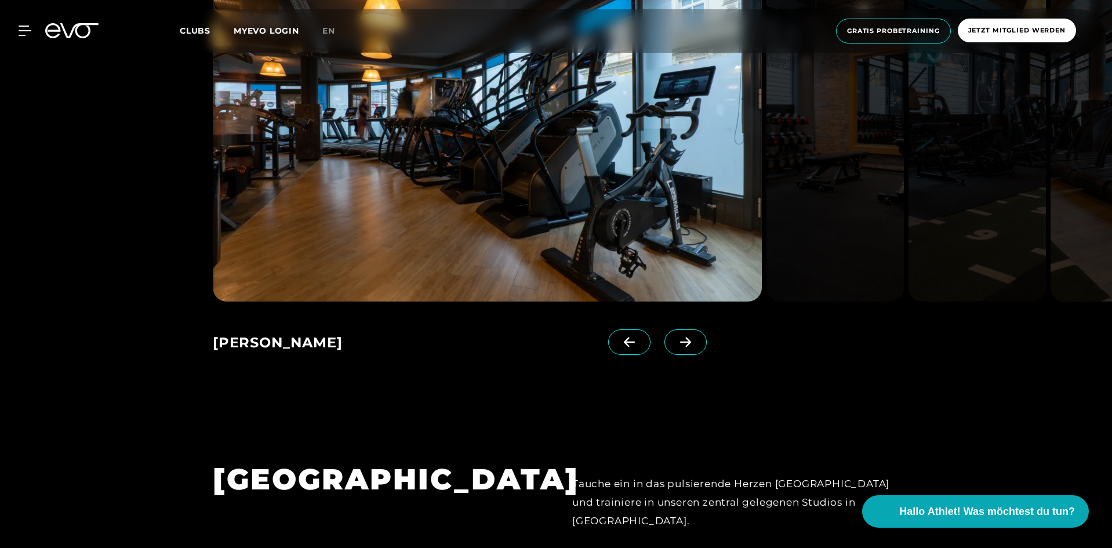
click at [54, 30] on icon at bounding box center [71, 30] width 53 height 15
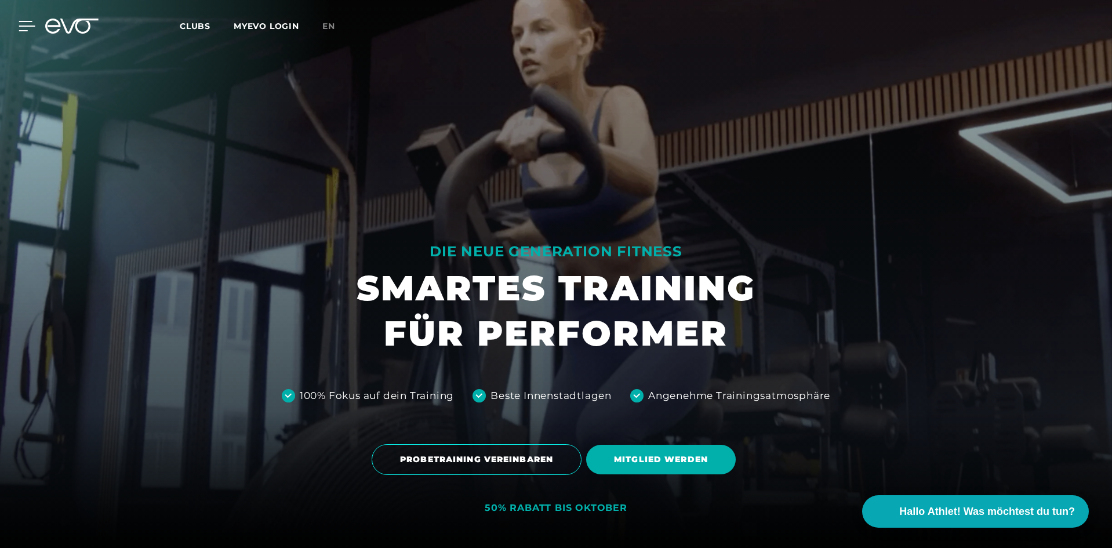
click at [25, 25] on icon at bounding box center [27, 26] width 17 height 10
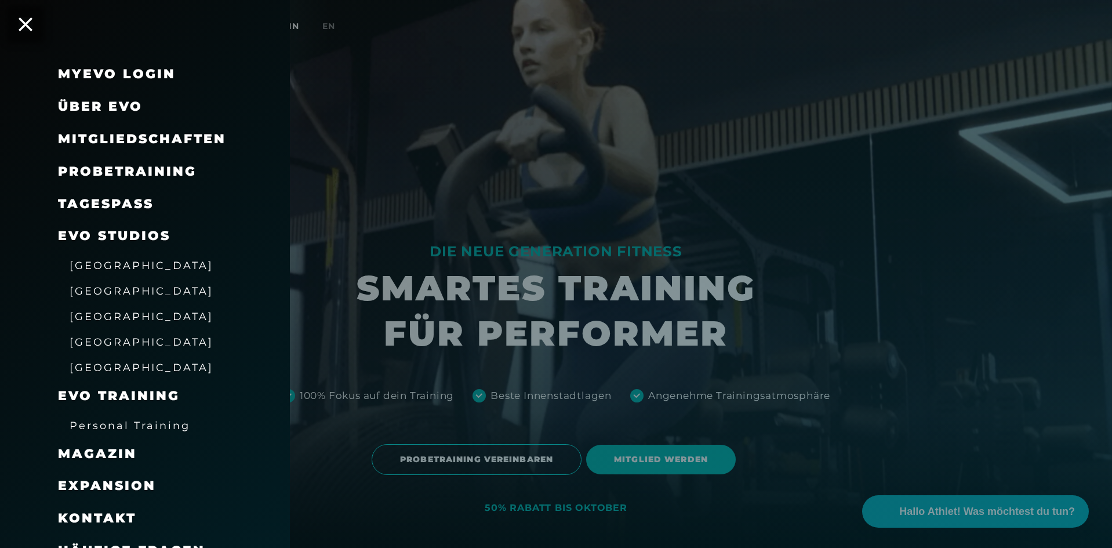
scroll to position [19, 0]
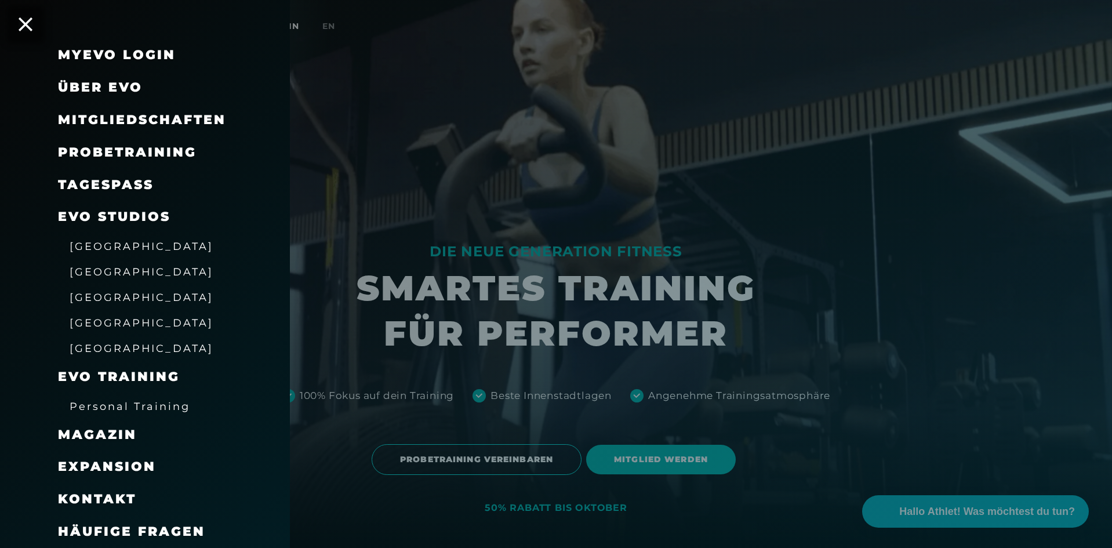
click at [128, 403] on span "Personal Training" at bounding box center [130, 406] width 121 height 12
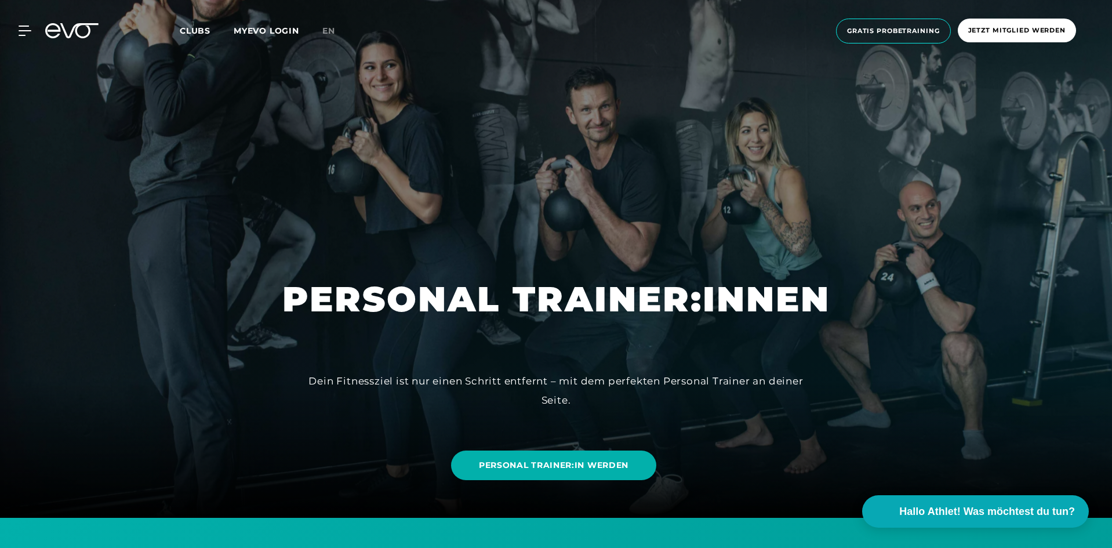
scroll to position [58, 0]
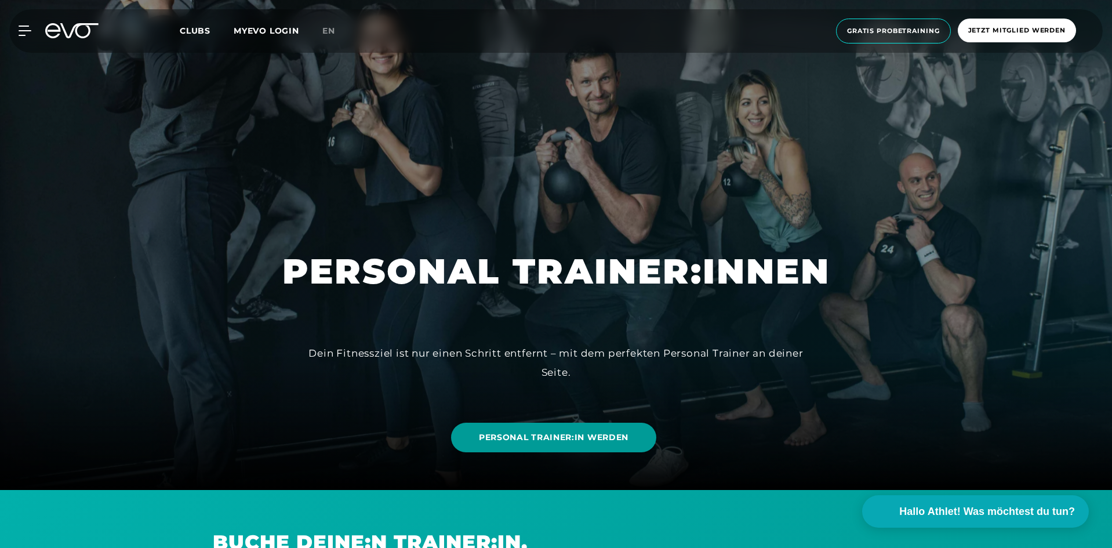
click at [529, 431] on link "PERSONAL TRAINER:IN WERDEN" at bounding box center [553, 438] width 205 height 30
